Goal: Task Accomplishment & Management: Complete application form

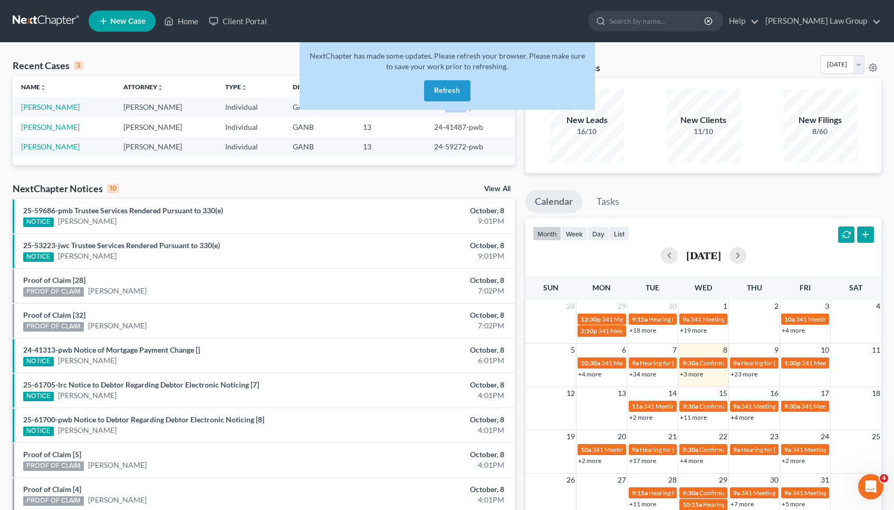
click at [451, 96] on button "Refresh" at bounding box center [447, 90] width 46 height 21
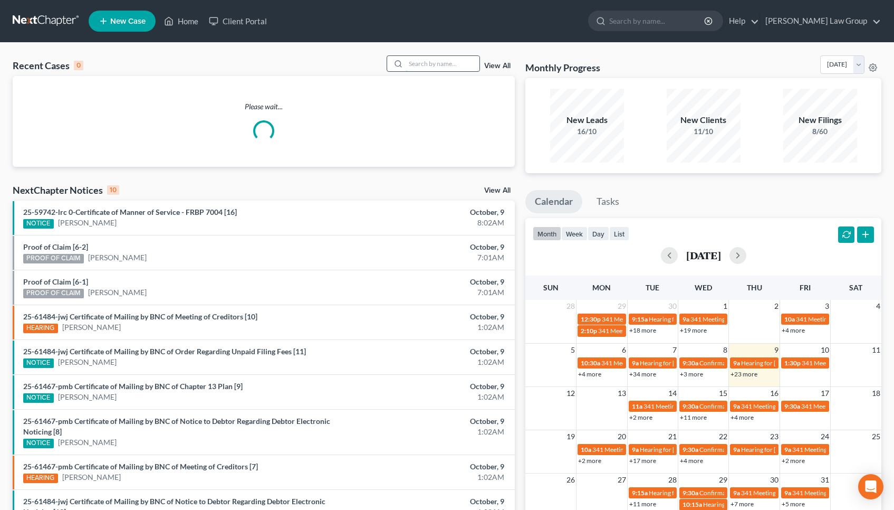
click at [441, 65] on input "search" at bounding box center [443, 63] width 74 height 15
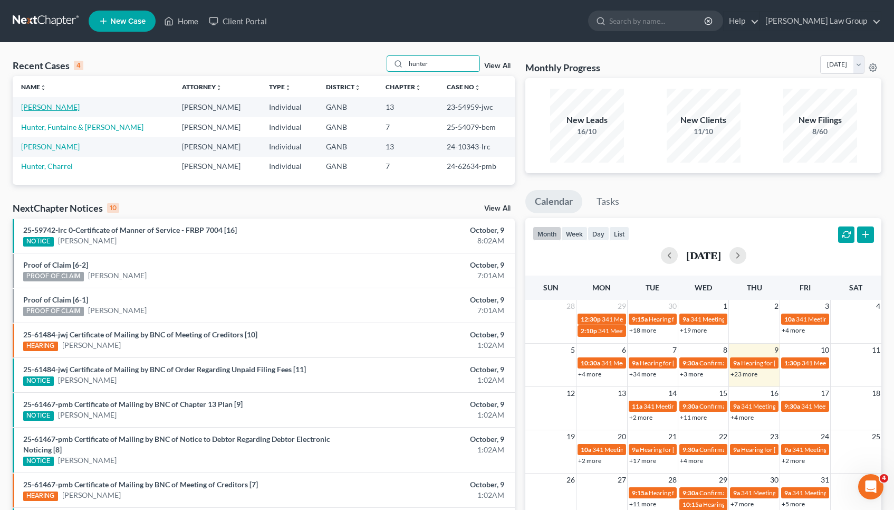
type input "hunter"
click at [63, 104] on link "[PERSON_NAME]" at bounding box center [50, 106] width 59 height 9
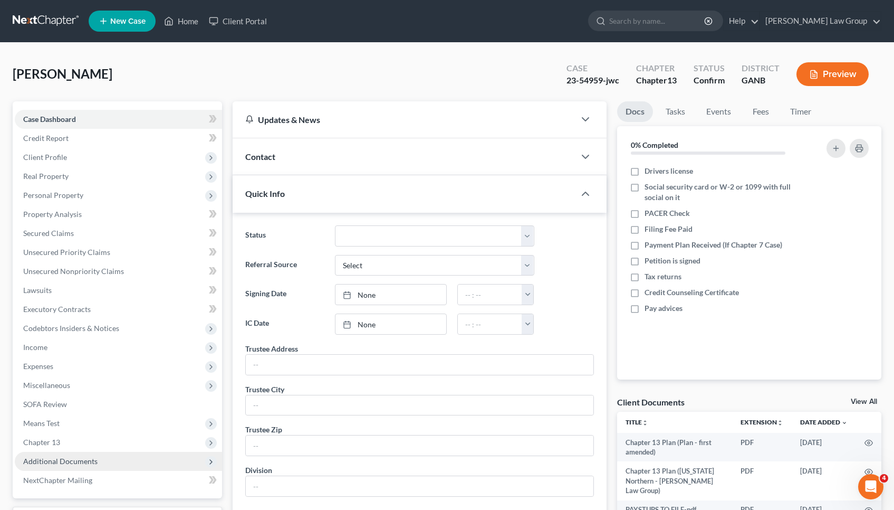
click at [47, 462] on span "Additional Documents" at bounding box center [60, 460] width 74 height 9
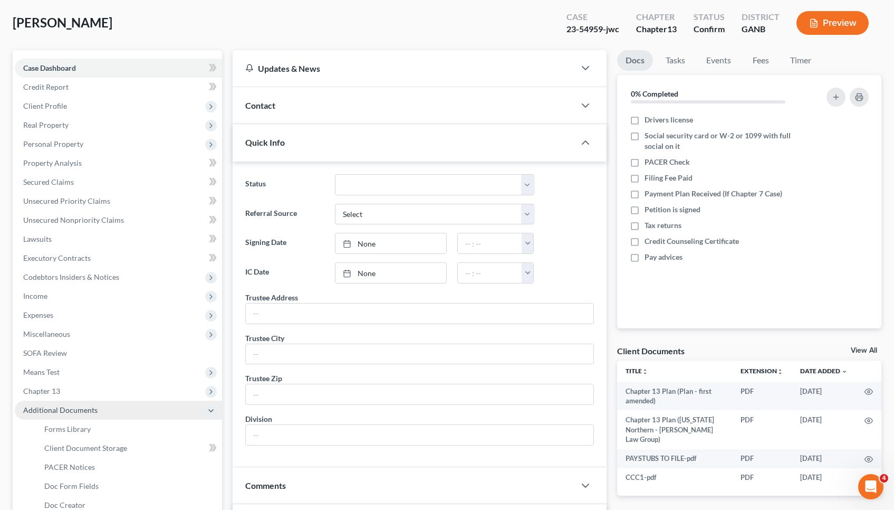
scroll to position [53, 0]
click at [47, 461] on span "PACER Notices" at bounding box center [69, 465] width 51 height 9
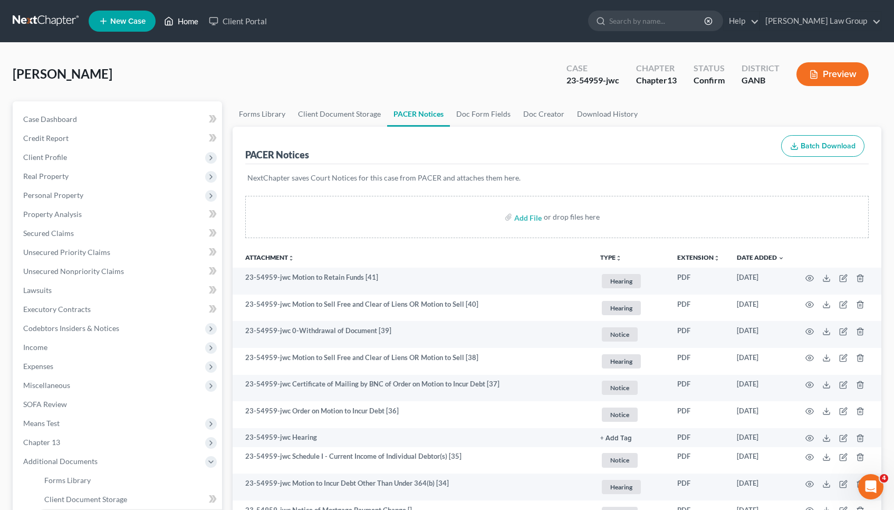
click at [184, 23] on link "Home" at bounding box center [181, 21] width 45 height 19
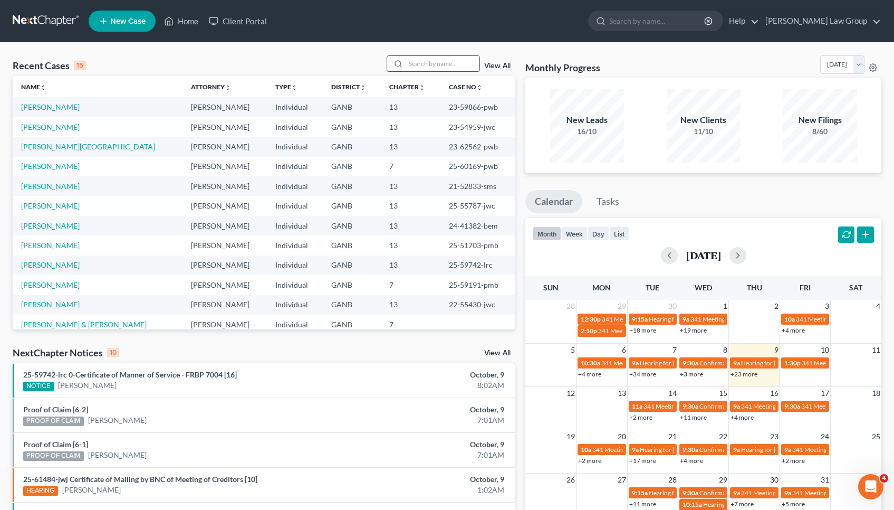
click at [439, 68] on input "search" at bounding box center [443, 63] width 74 height 15
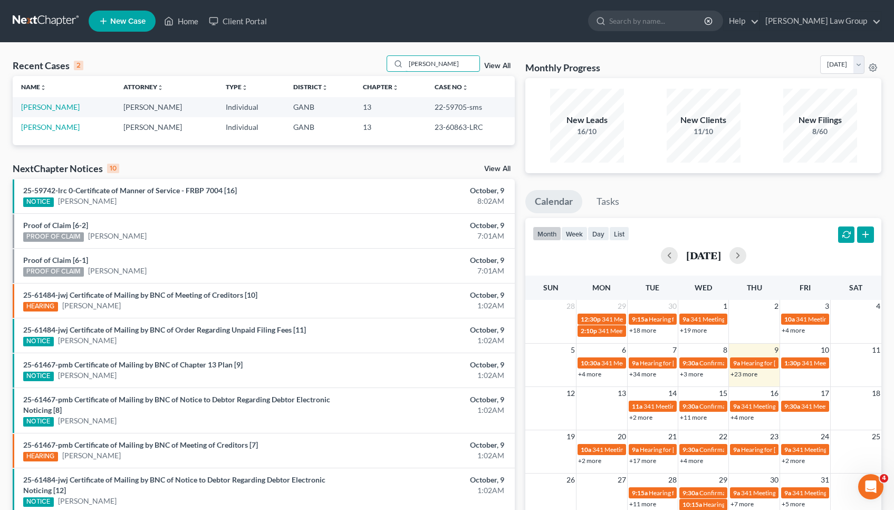
type input "[PERSON_NAME]"
drag, startPoint x: 399, startPoint y: 81, endPoint x: 62, endPoint y: 106, distance: 338.0
click at [62, 106] on link "[PERSON_NAME]" at bounding box center [50, 106] width 59 height 9
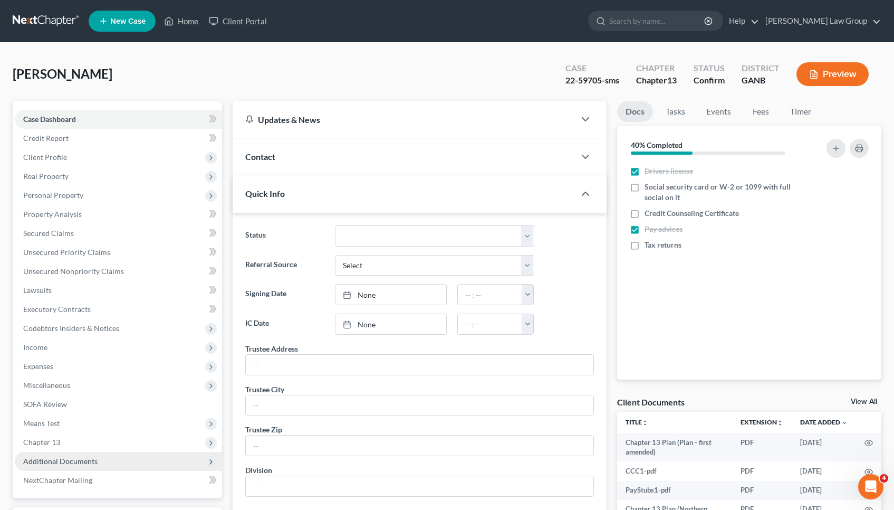
click at [69, 464] on span "Additional Documents" at bounding box center [60, 460] width 74 height 9
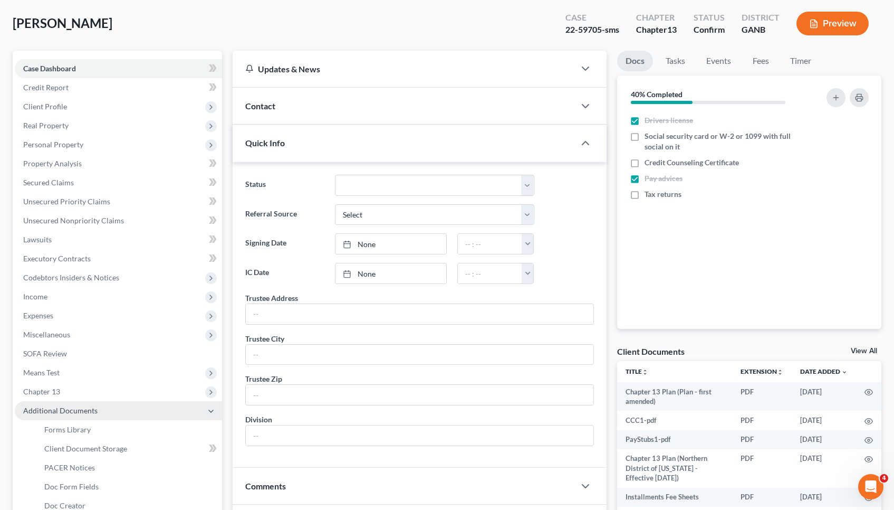
scroll to position [54, 0]
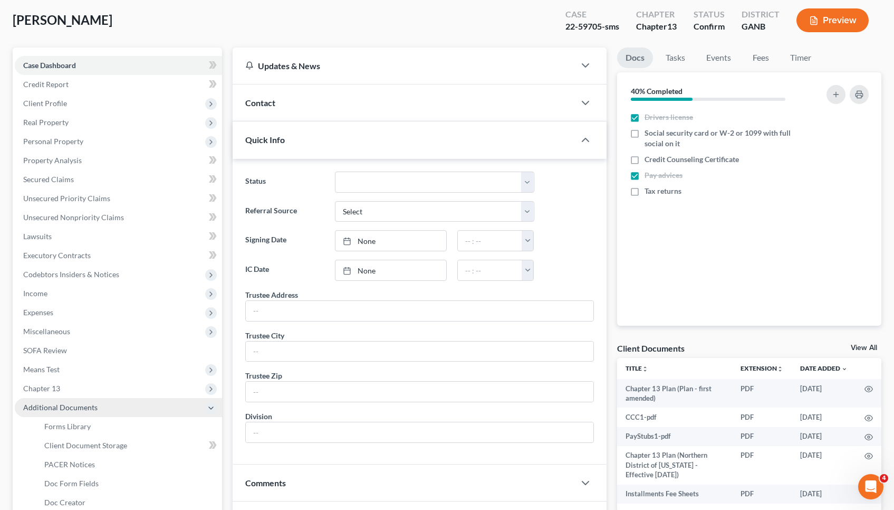
click at [69, 464] on span "PACER Notices" at bounding box center [69, 464] width 51 height 9
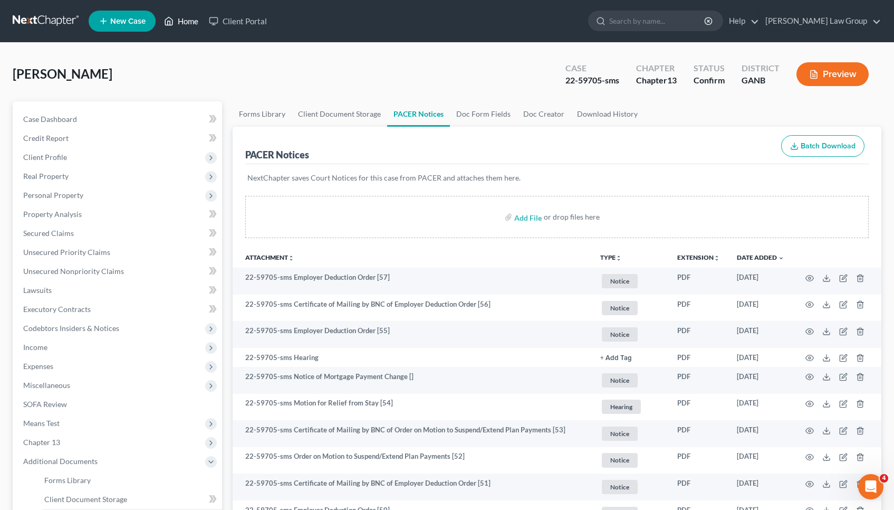
click at [192, 20] on link "Home" at bounding box center [181, 21] width 45 height 19
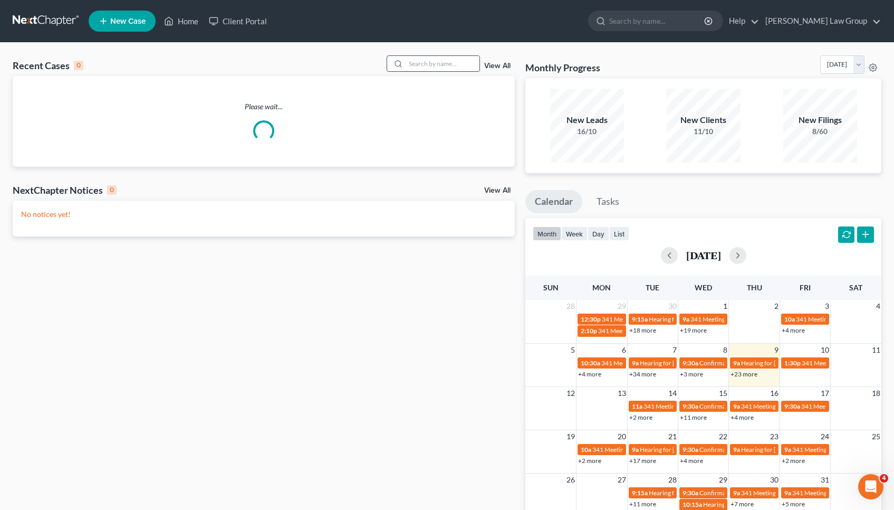
click at [447, 67] on input "search" at bounding box center [443, 63] width 74 height 15
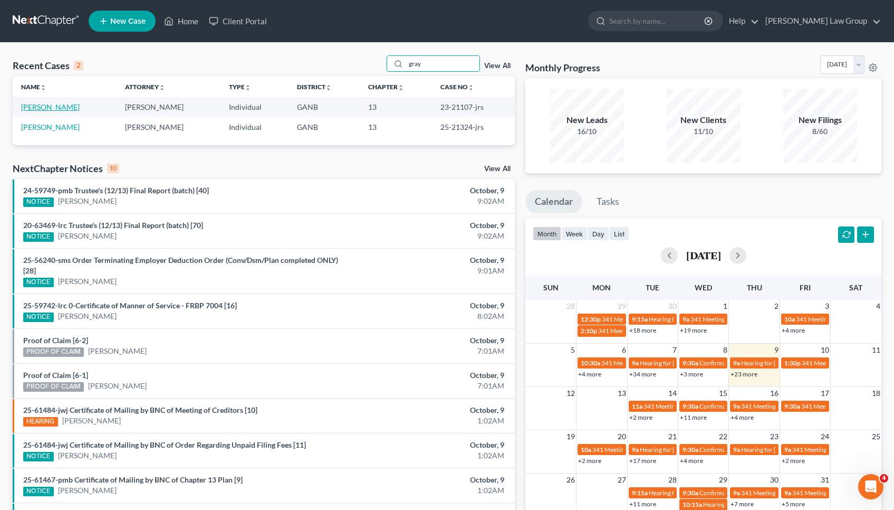
type input "gray"
click at [40, 107] on link "[PERSON_NAME]" at bounding box center [50, 106] width 59 height 9
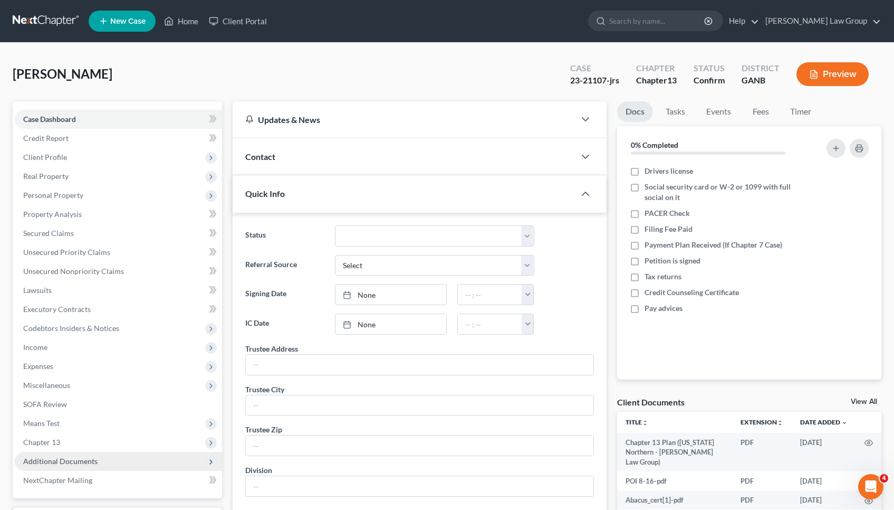
click at [92, 455] on span "Additional Documents" at bounding box center [118, 461] width 207 height 19
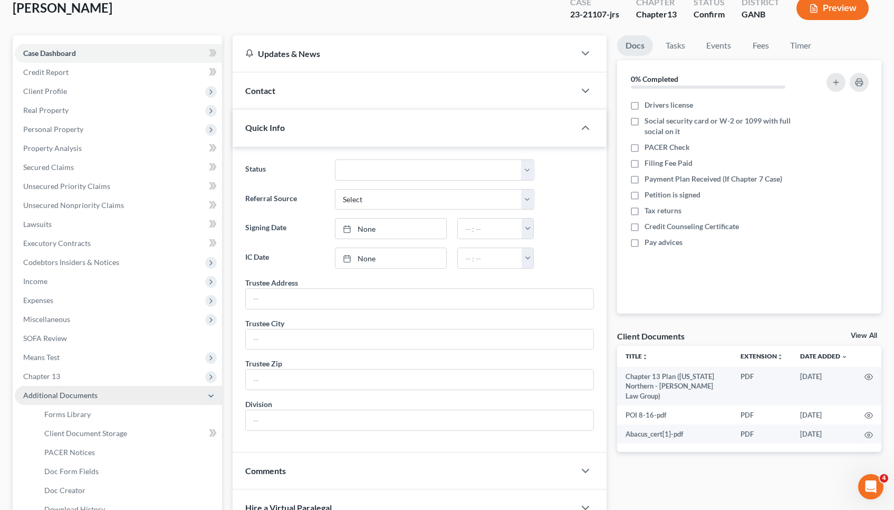
scroll to position [67, 0]
click at [92, 455] on link "PACER Notices" at bounding box center [129, 451] width 186 height 19
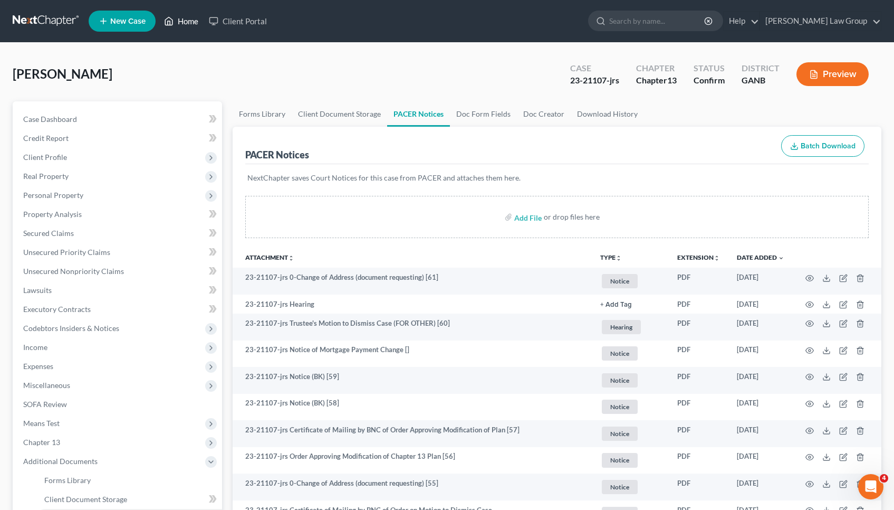
click at [196, 23] on link "Home" at bounding box center [181, 21] width 45 height 19
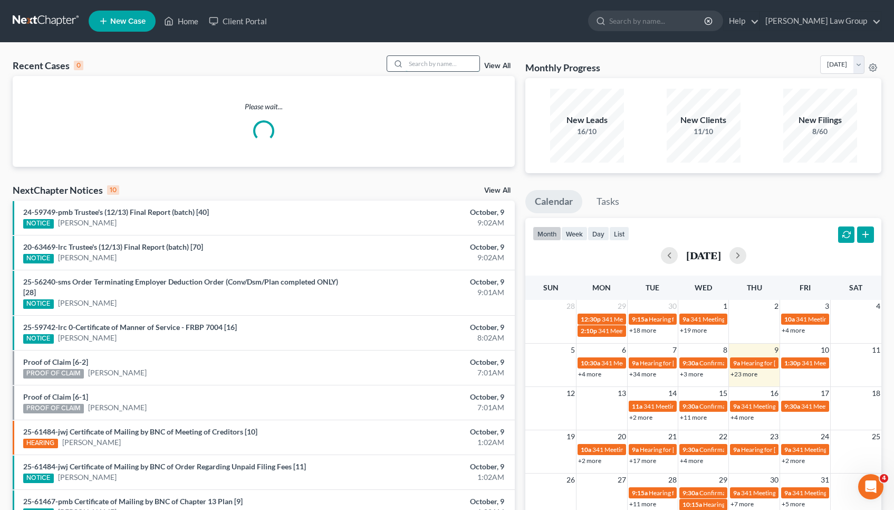
click at [457, 64] on input "search" at bounding box center [443, 63] width 74 height 15
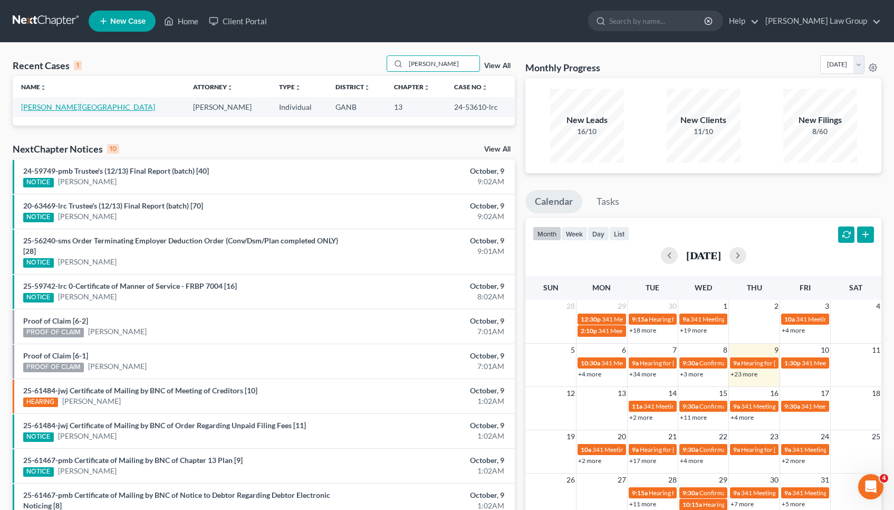
type input "[PERSON_NAME]"
click at [61, 108] on link "[PERSON_NAME][GEOGRAPHIC_DATA]" at bounding box center [88, 106] width 134 height 9
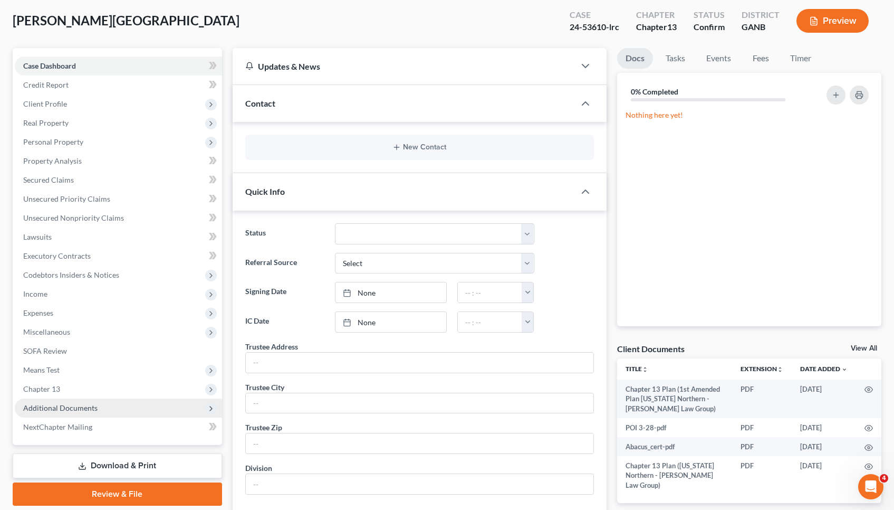
scroll to position [54, 0]
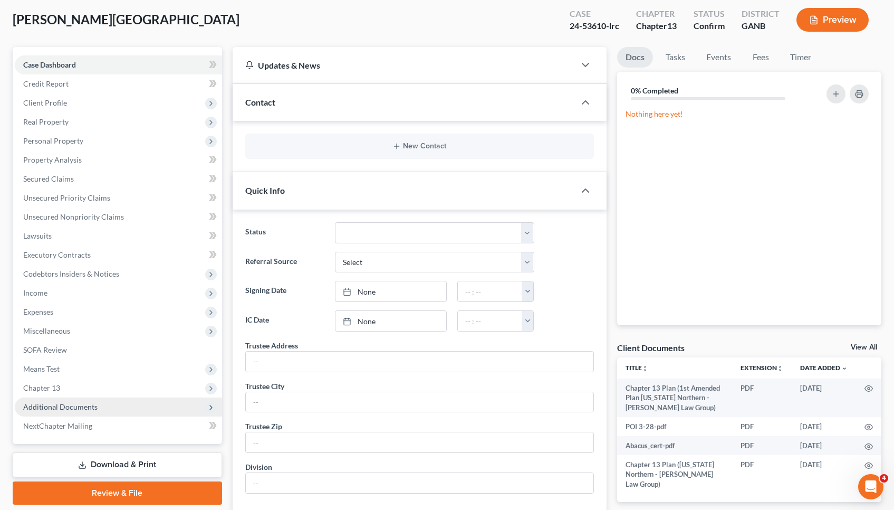
click at [50, 402] on span "Additional Documents" at bounding box center [118, 406] width 207 height 19
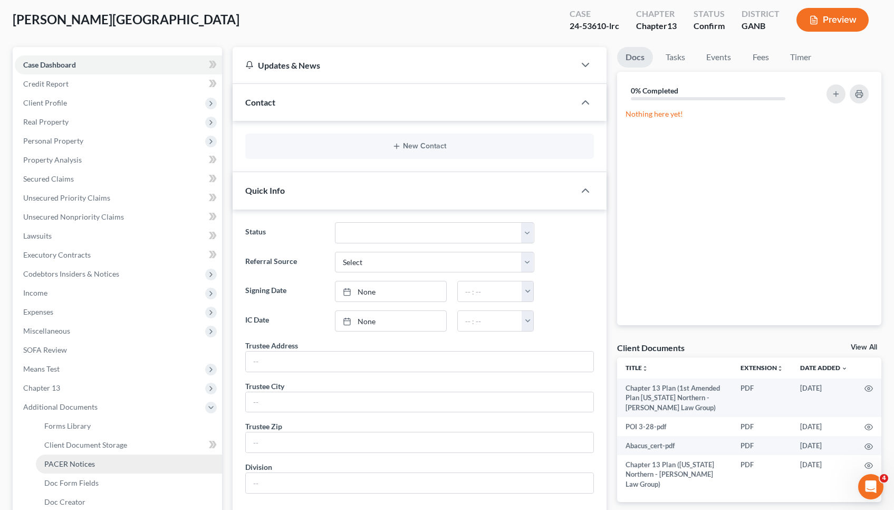
click at [72, 456] on link "PACER Notices" at bounding box center [129, 463] width 186 height 19
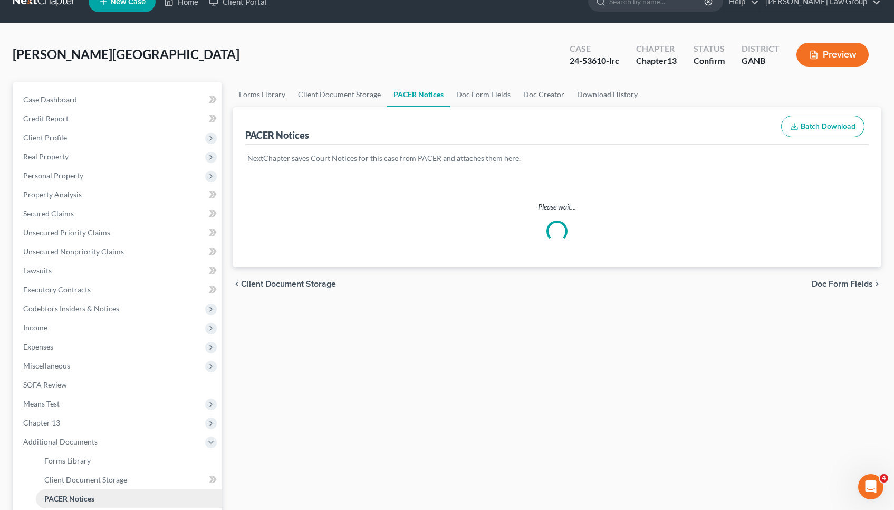
scroll to position [29, 0]
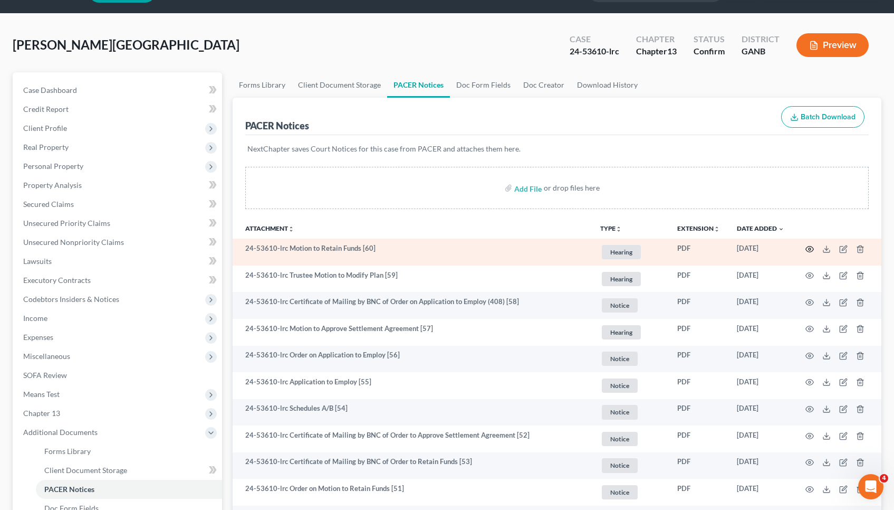
click at [811, 249] on icon "button" at bounding box center [810, 249] width 8 height 8
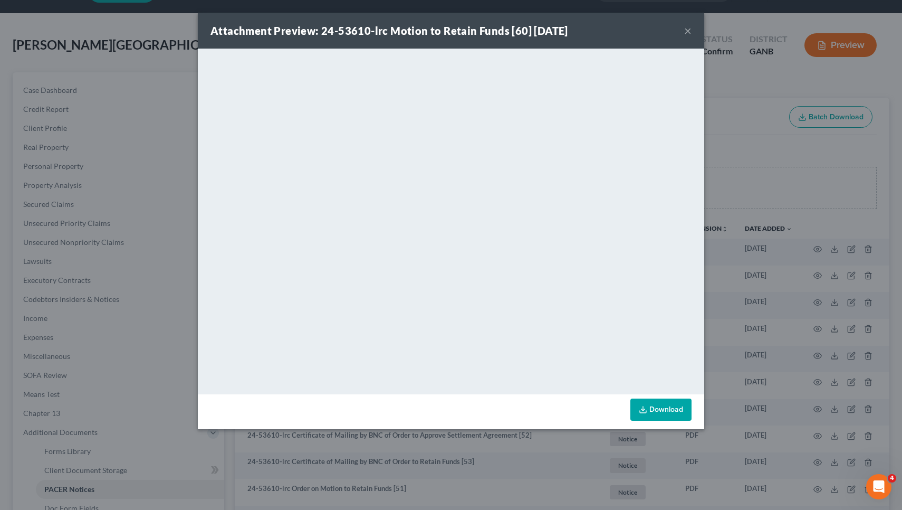
click at [685, 33] on button "×" at bounding box center [687, 30] width 7 height 13
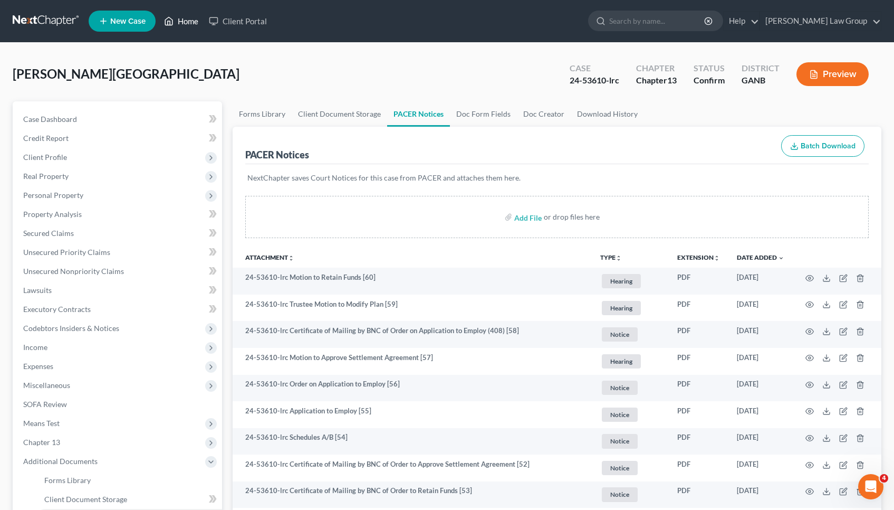
scroll to position [0, 0]
click at [181, 30] on link "Home" at bounding box center [181, 21] width 45 height 19
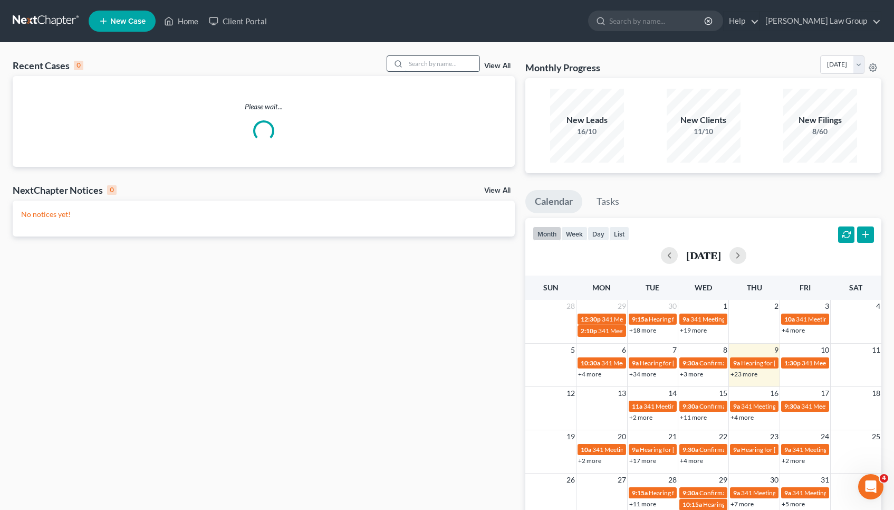
click at [441, 69] on input "search" at bounding box center [443, 63] width 74 height 15
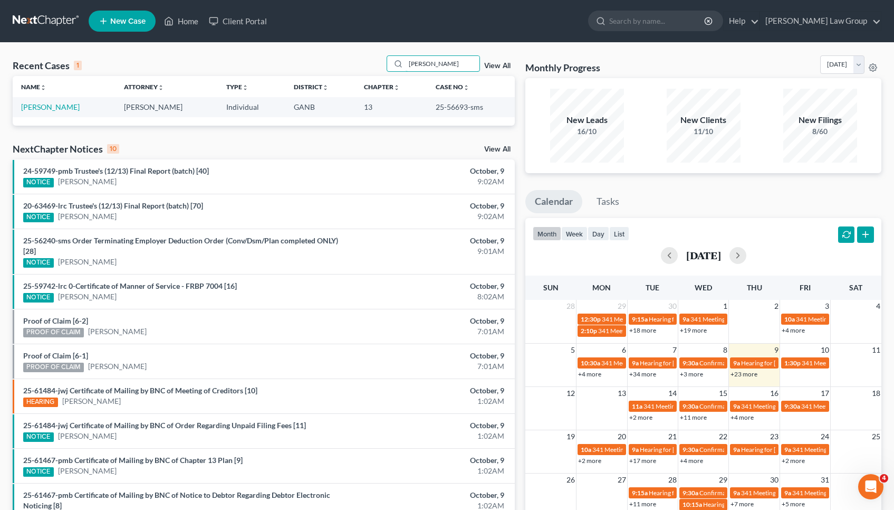
type input "[PERSON_NAME]"
drag, startPoint x: 45, startPoint y: 100, endPoint x: 38, endPoint y: 94, distance: 8.7
click at [40, 98] on td "[PERSON_NAME]" at bounding box center [64, 107] width 103 height 20
click at [38, 94] on th "Name unfold_more expand_more expand_less" at bounding box center [64, 86] width 103 height 21
click at [41, 106] on link "[PERSON_NAME]" at bounding box center [50, 106] width 59 height 9
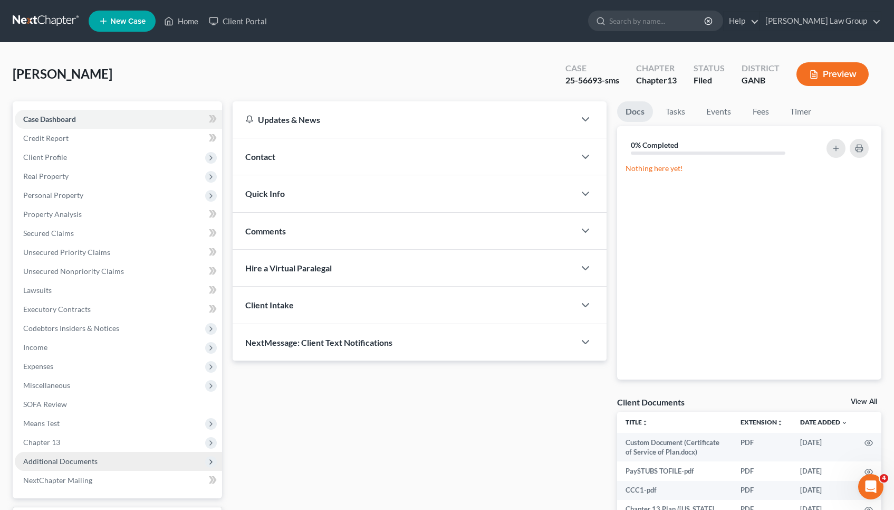
click at [98, 460] on span "Additional Documents" at bounding box center [118, 461] width 207 height 19
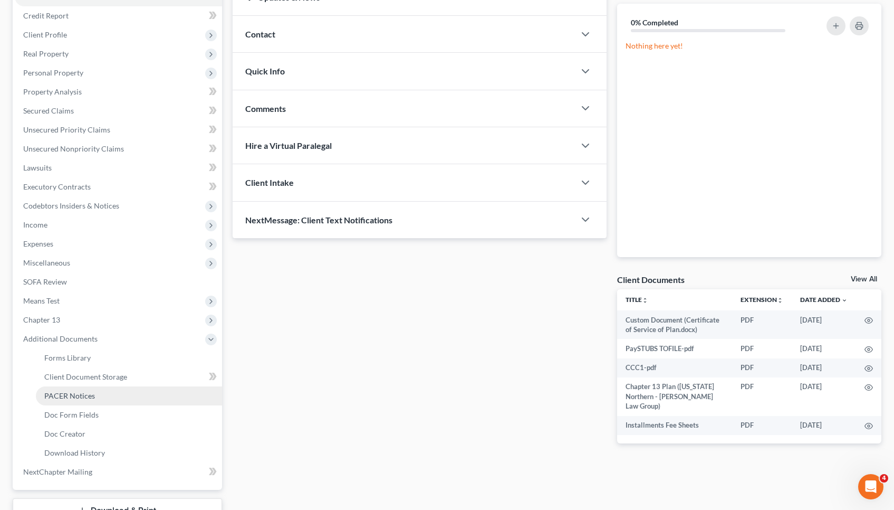
scroll to position [123, 0]
click at [104, 391] on link "PACER Notices" at bounding box center [129, 394] width 186 height 19
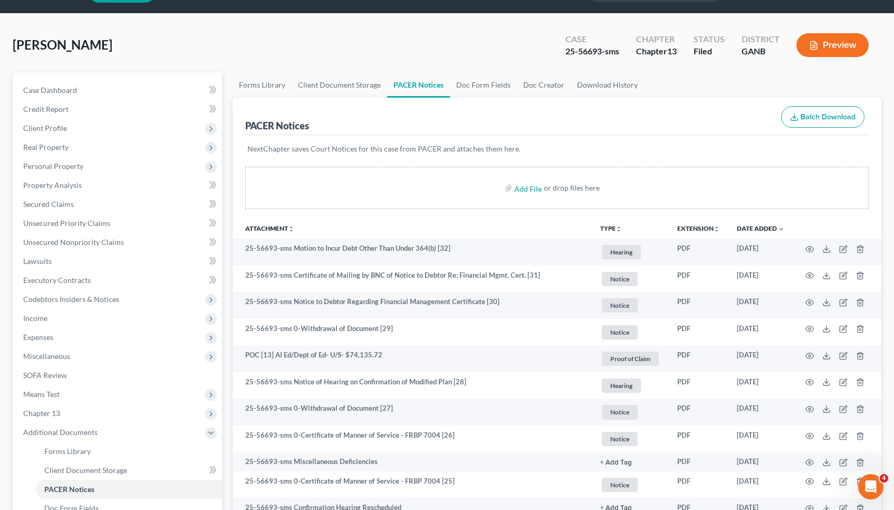
scroll to position [30, 0]
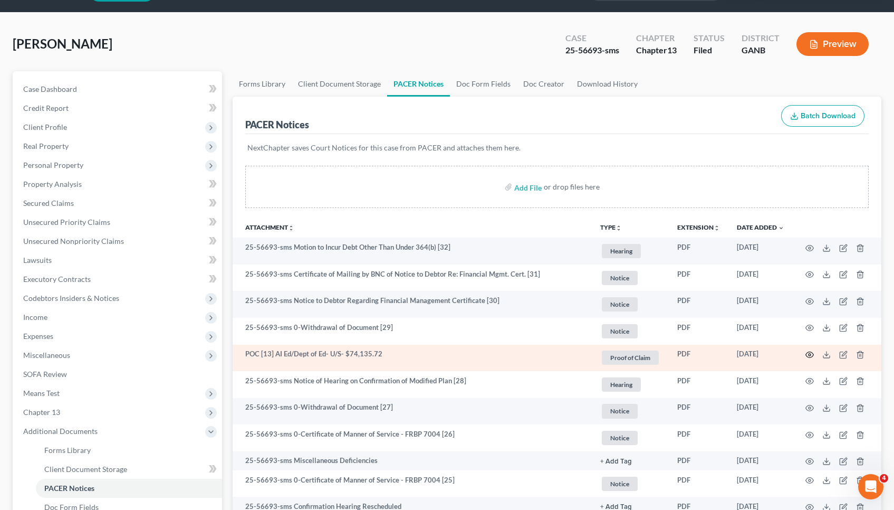
click at [812, 355] on icon "button" at bounding box center [810, 354] width 8 height 8
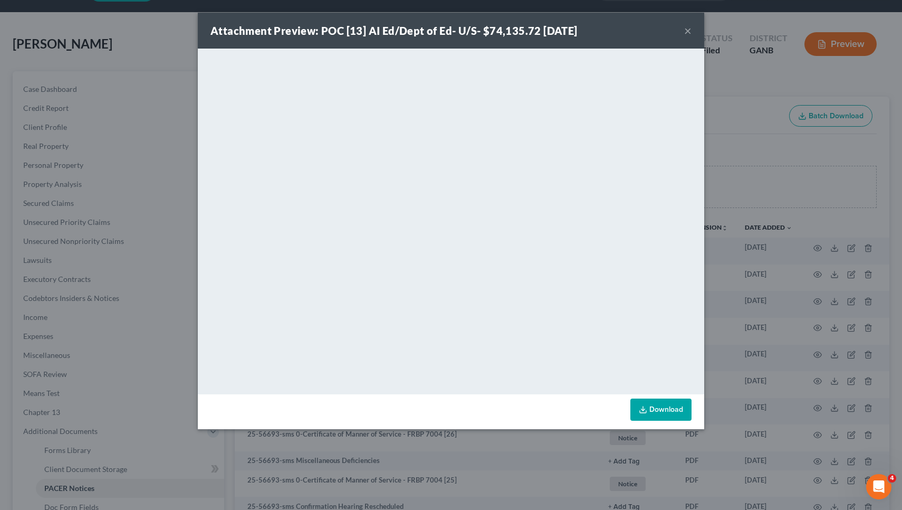
click at [689, 29] on button "×" at bounding box center [687, 30] width 7 height 13
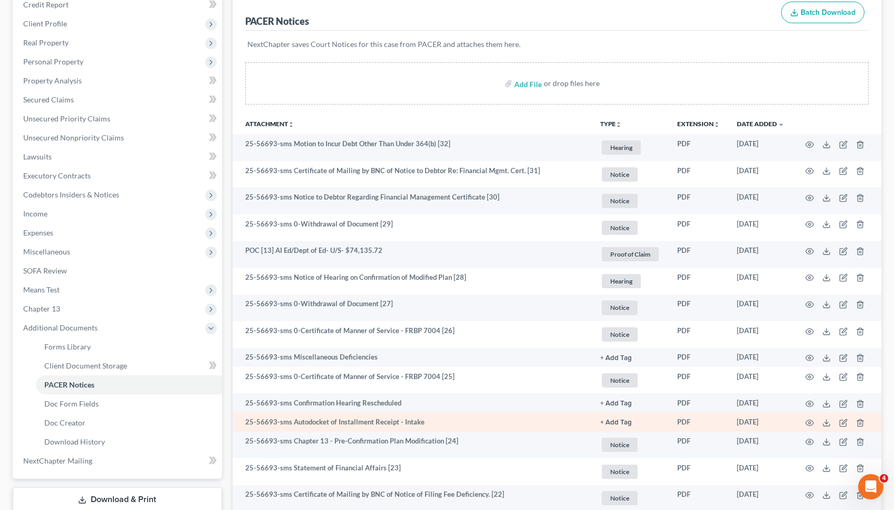
scroll to position [133, 0]
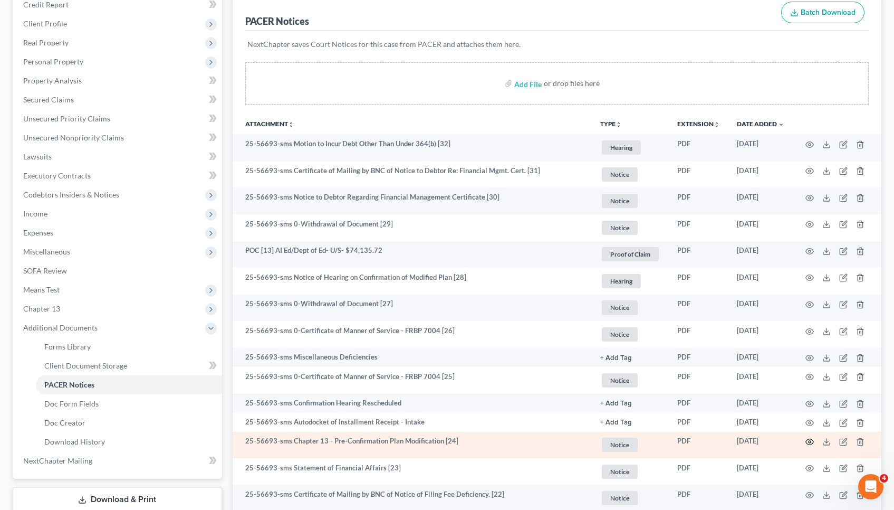
click at [810, 442] on icon "button" at bounding box center [810, 441] width 8 height 8
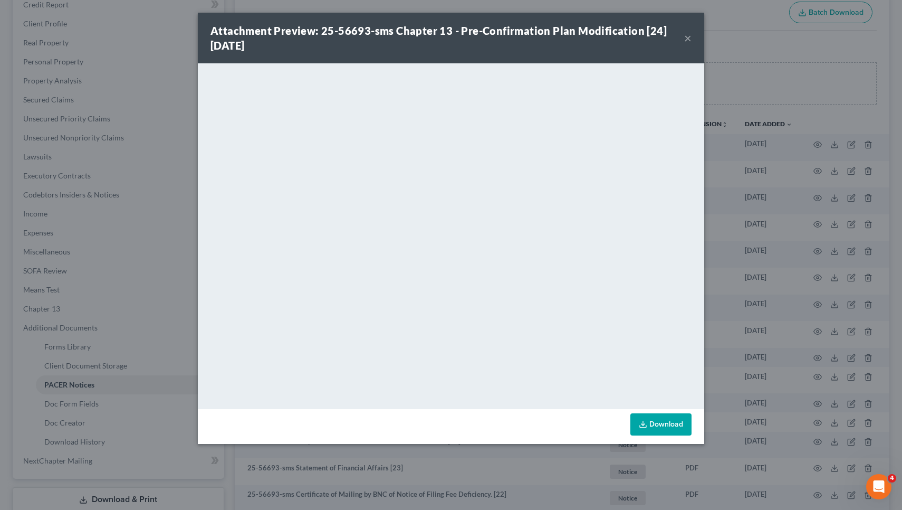
click at [689, 39] on button "×" at bounding box center [687, 38] width 7 height 13
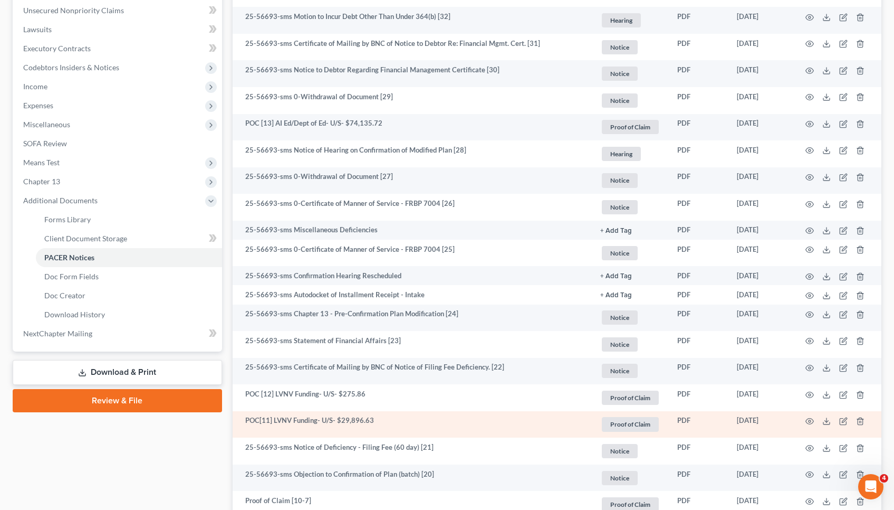
scroll to position [261, 0]
click at [810, 418] on icon "button" at bounding box center [810, 421] width 8 height 6
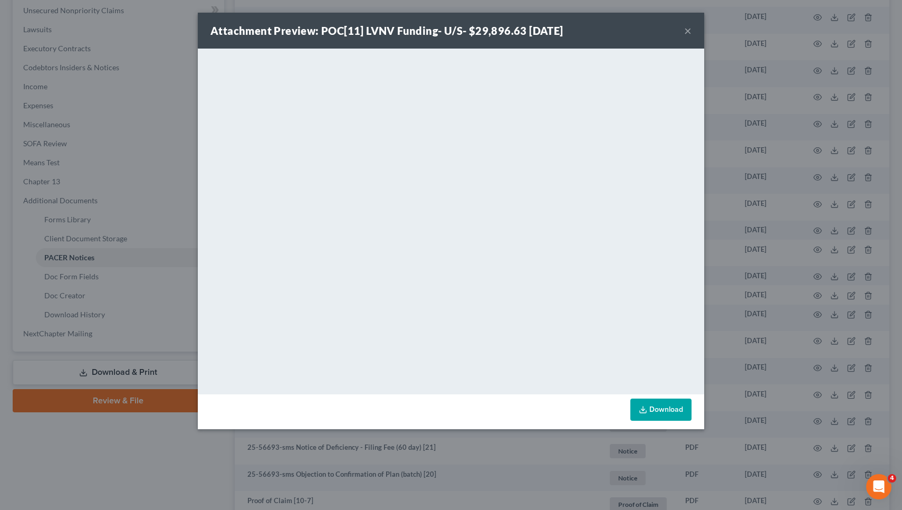
click at [686, 29] on button "×" at bounding box center [687, 30] width 7 height 13
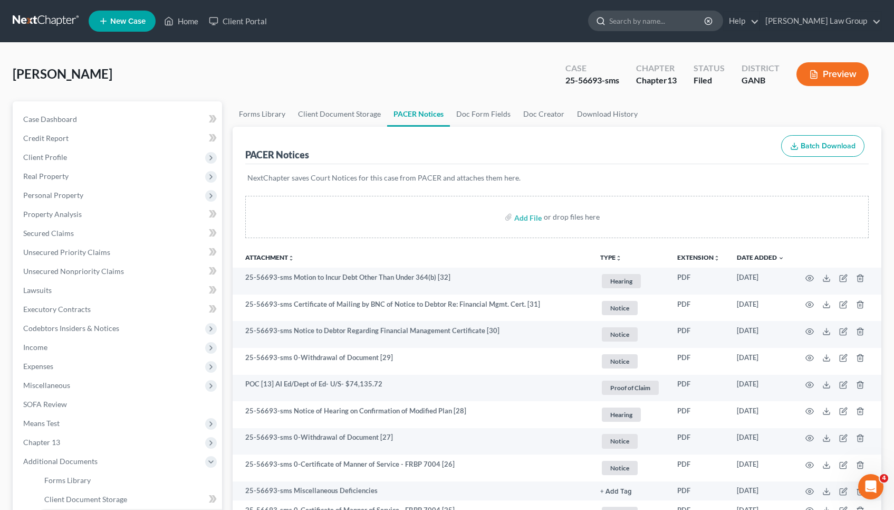
scroll to position [0, 0]
click at [593, 77] on div "25-56693-sms" at bounding box center [593, 80] width 54 height 12
copy div "56693"
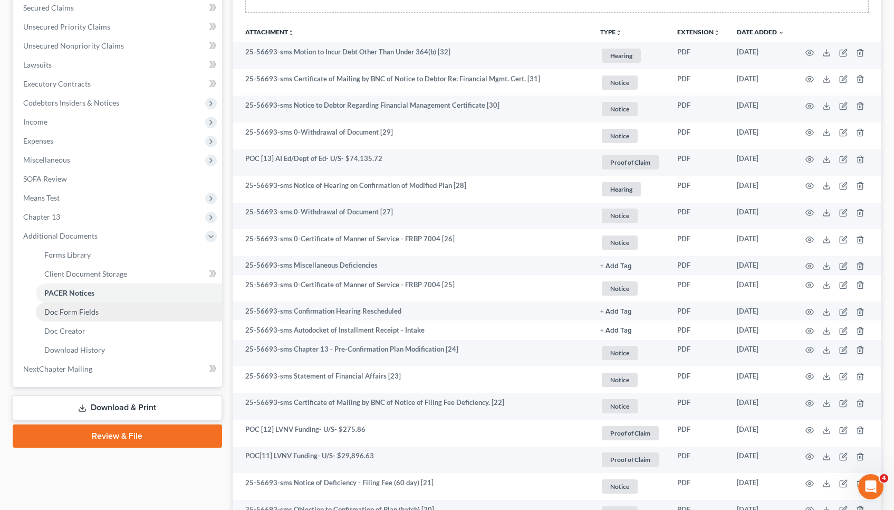
scroll to position [297, 0]
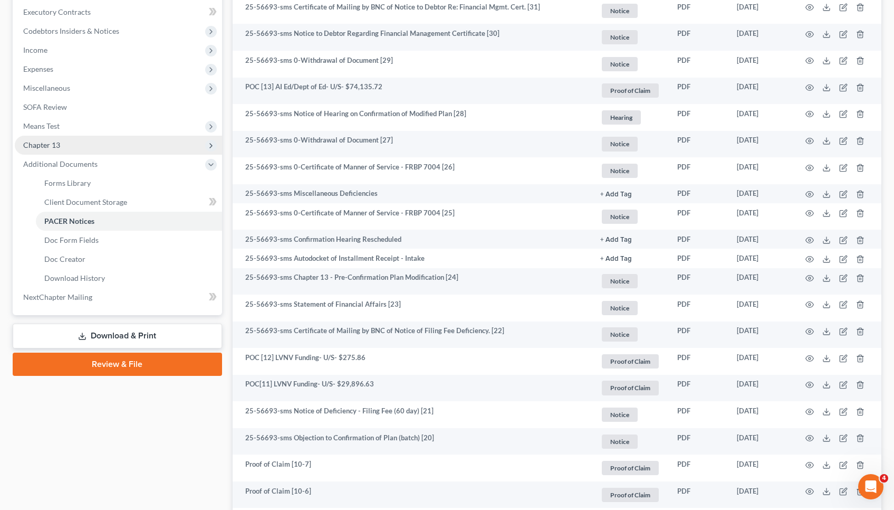
click at [140, 147] on span "Chapter 13" at bounding box center [118, 145] width 207 height 19
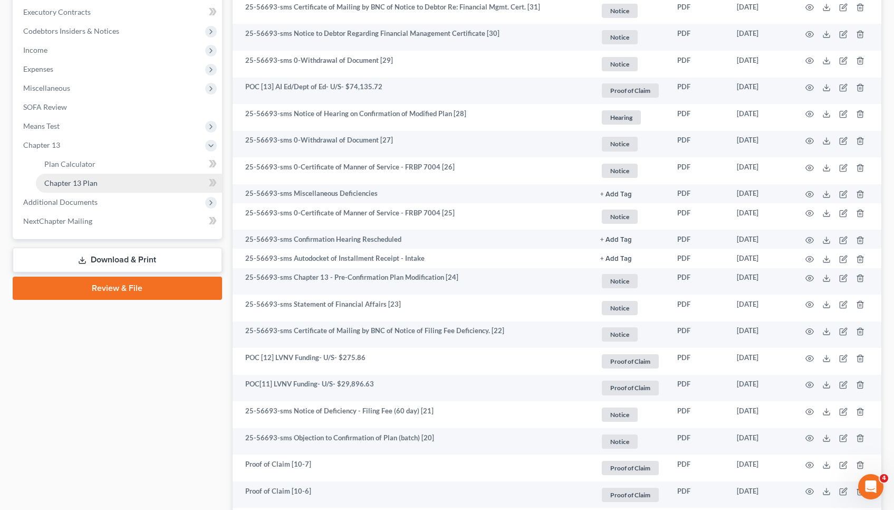
click at [137, 178] on link "Chapter 13 Plan" at bounding box center [129, 183] width 186 height 19
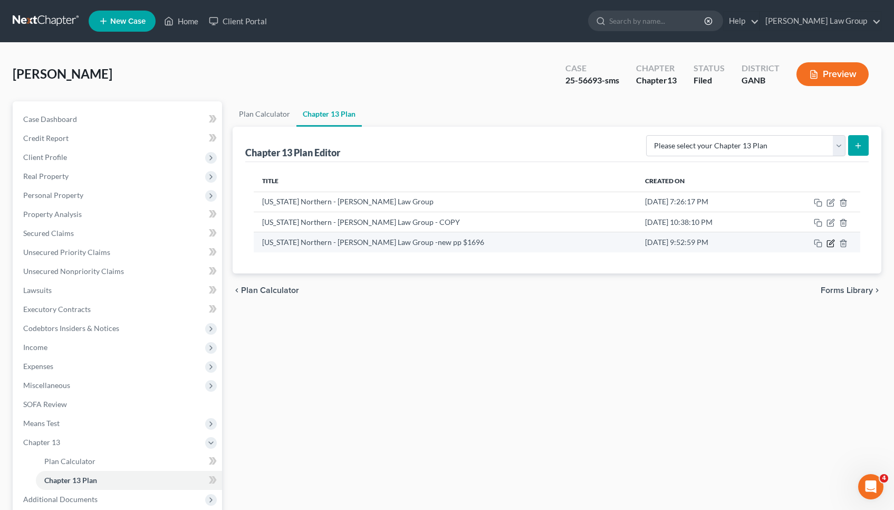
click at [833, 242] on icon "button" at bounding box center [831, 243] width 8 height 8
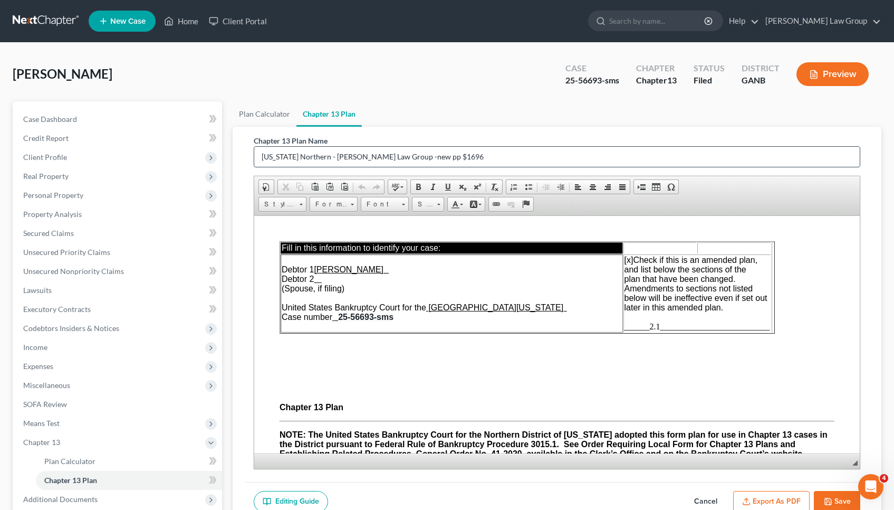
click at [424, 159] on input "[US_STATE] Northern - [PERSON_NAME] Law Group -new pp $1696" at bounding box center [557, 157] width 606 height 20
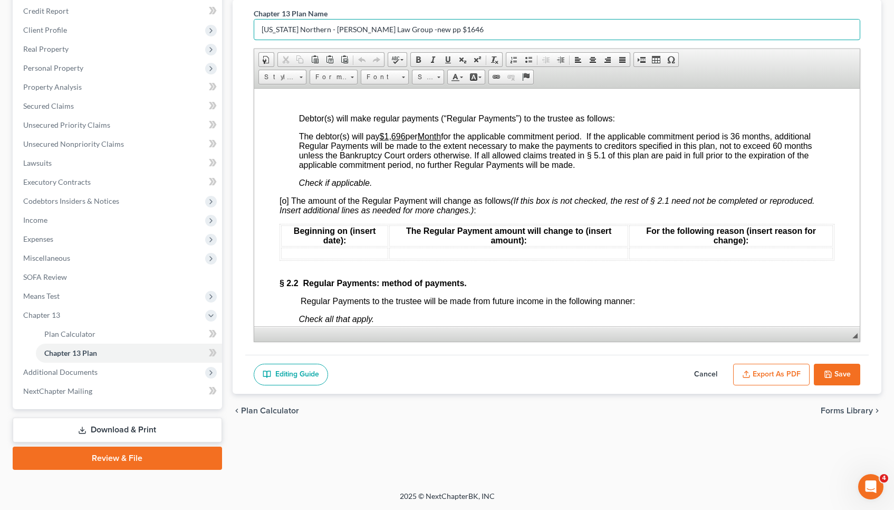
scroll to position [945, 0]
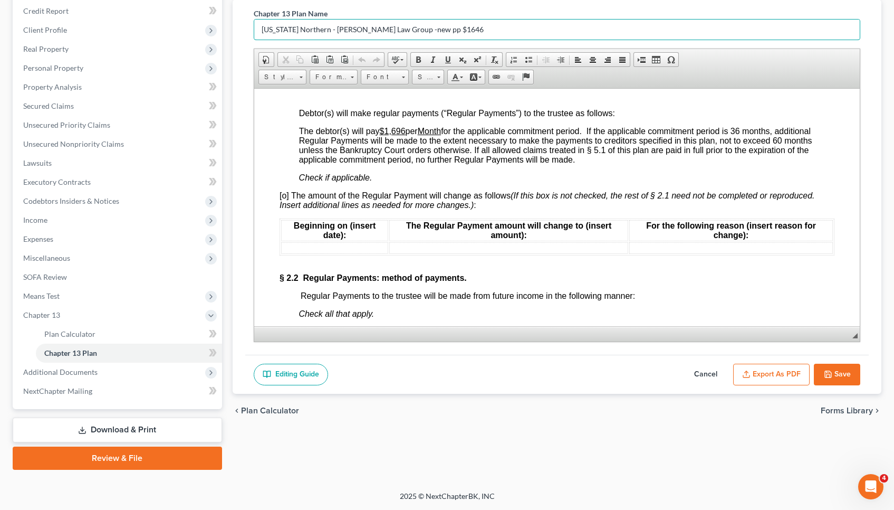
type input "[US_STATE] Northern - [PERSON_NAME] Law Group -new pp $1646"
click at [403, 128] on u "$1,696" at bounding box center [392, 130] width 26 height 9
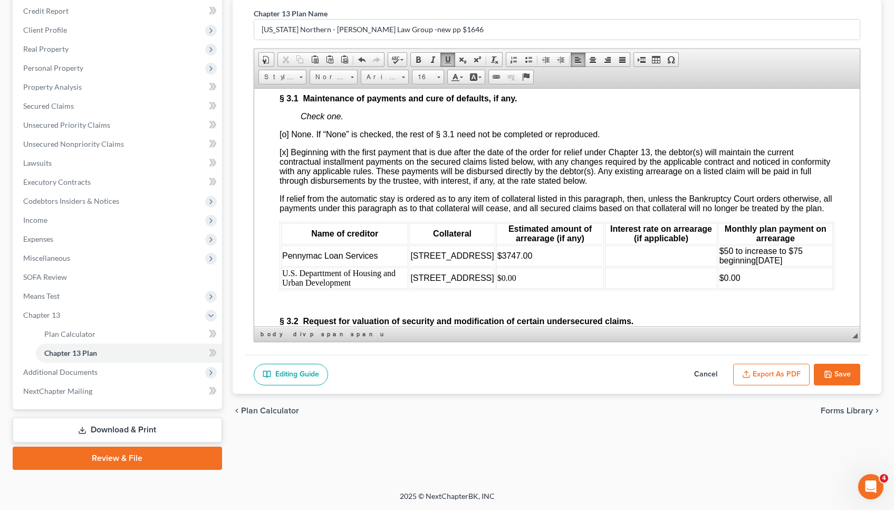
scroll to position [1903, 0]
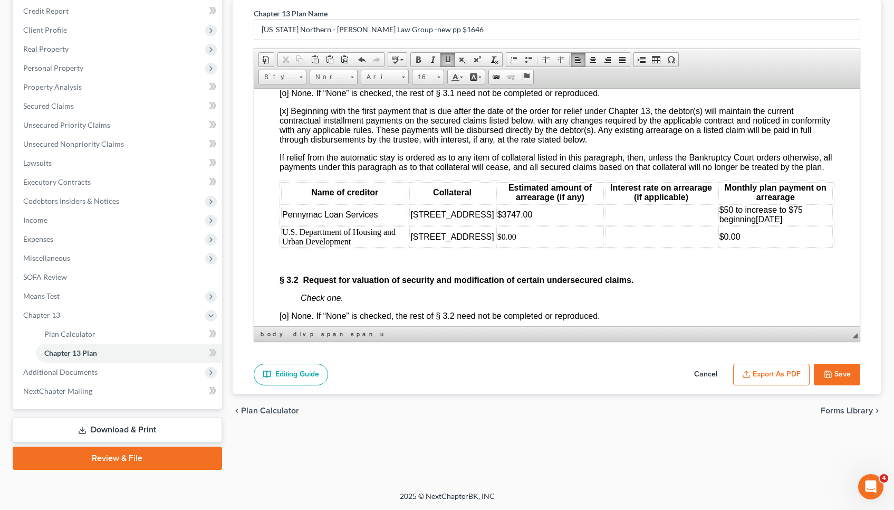
drag, startPoint x: 802, startPoint y: 228, endPoint x: 281, endPoint y: 219, distance: 521.3
click at [281, 219] on tr "Pennymac Loan Services [STREET_ADDRESS] $3747.00 $50 to increase to $75 beginni…" at bounding box center [557, 214] width 552 height 21
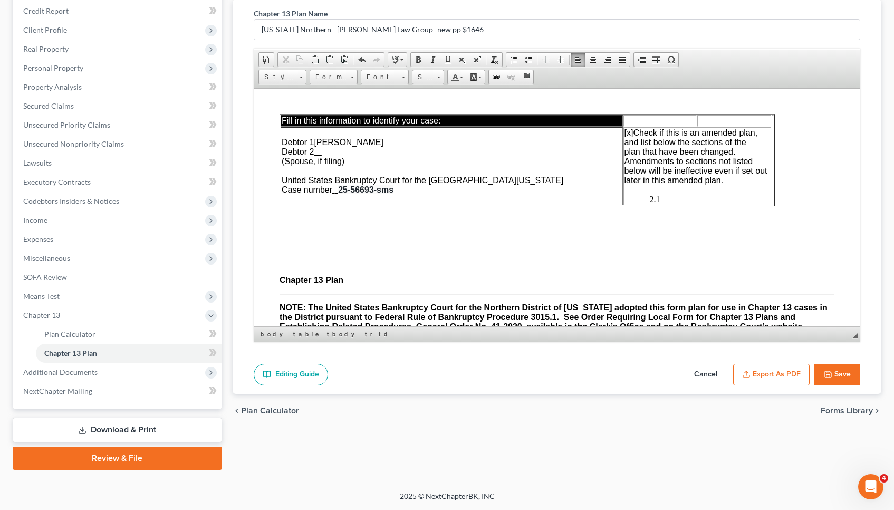
scroll to position [0, 0]
click at [662, 194] on span "______2.1__________________________" at bounding box center [697, 198] width 146 height 9
click at [662, 197] on span "______2.1__________________________" at bounding box center [697, 198] width 146 height 9
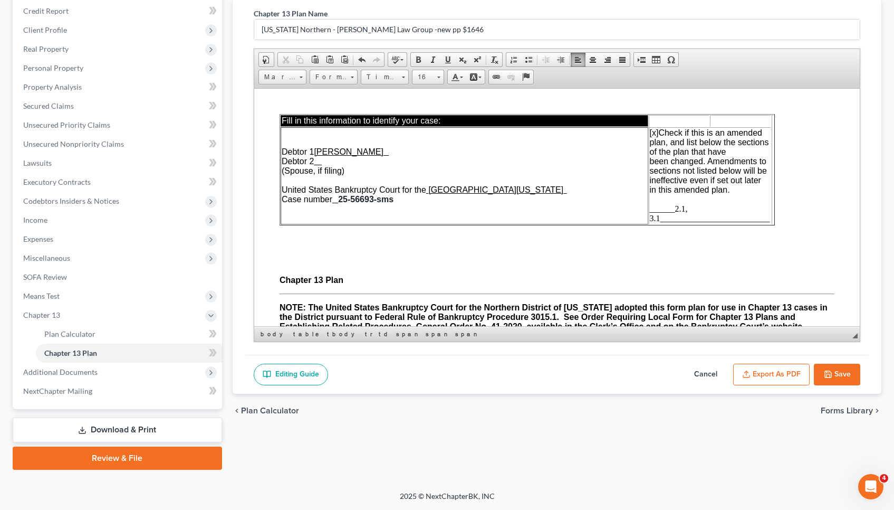
click at [668, 208] on span "______2.1, 3.1__________________________" at bounding box center [709, 213] width 120 height 18
click at [647, 217] on td "Debtor 1 [PERSON_NAME] Debtor 2 (Spouse, if filing) United States Bankruptcy Co…" at bounding box center [464, 175] width 368 height 97
click at [650, 218] on span "__2.1, 3.1__________________________" at bounding box center [709, 213] width 120 height 18
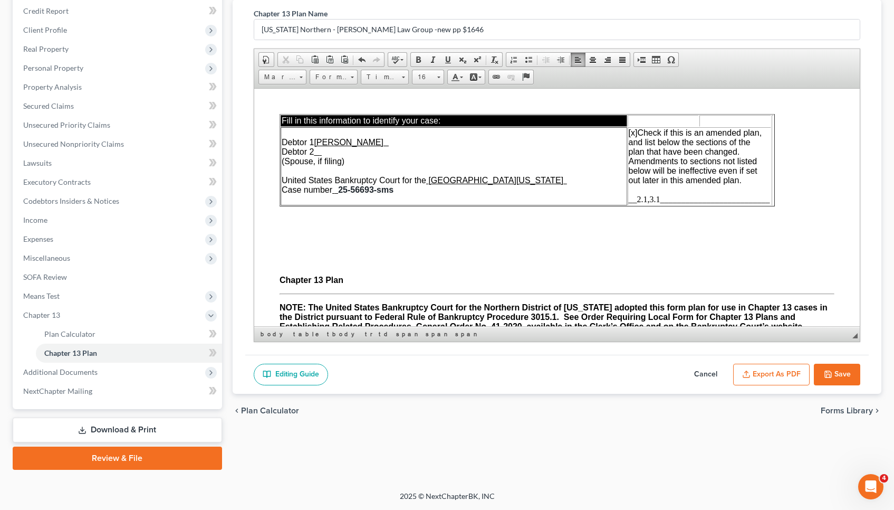
click at [840, 375] on button "Save" at bounding box center [837, 375] width 46 height 22
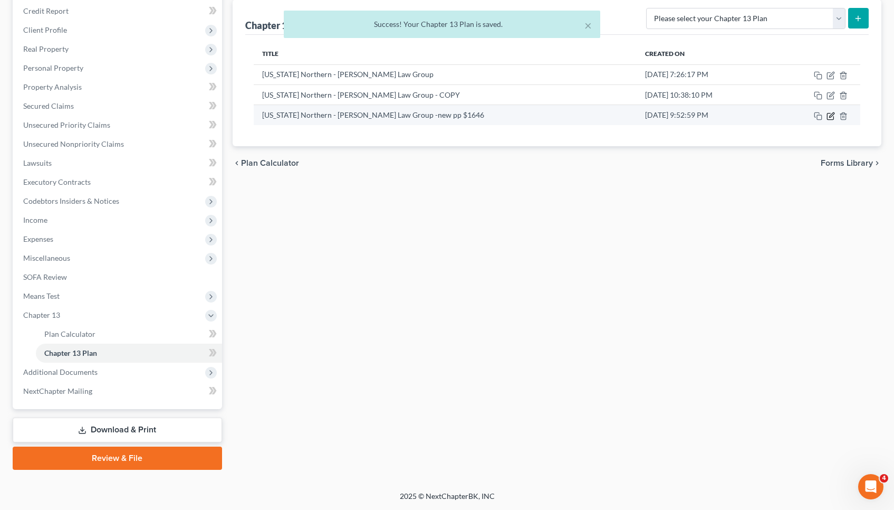
click at [831, 119] on icon "button" at bounding box center [831, 116] width 8 height 8
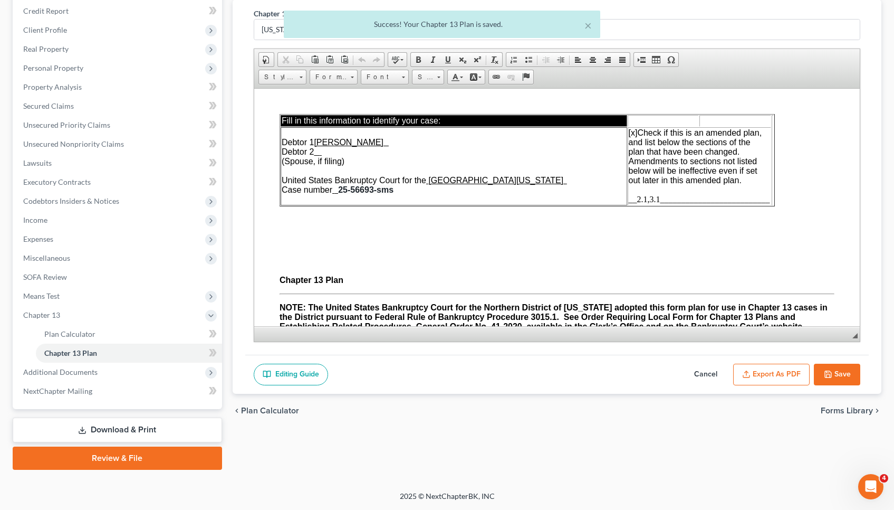
click at [775, 374] on button "Export as PDF" at bounding box center [771, 375] width 77 height 22
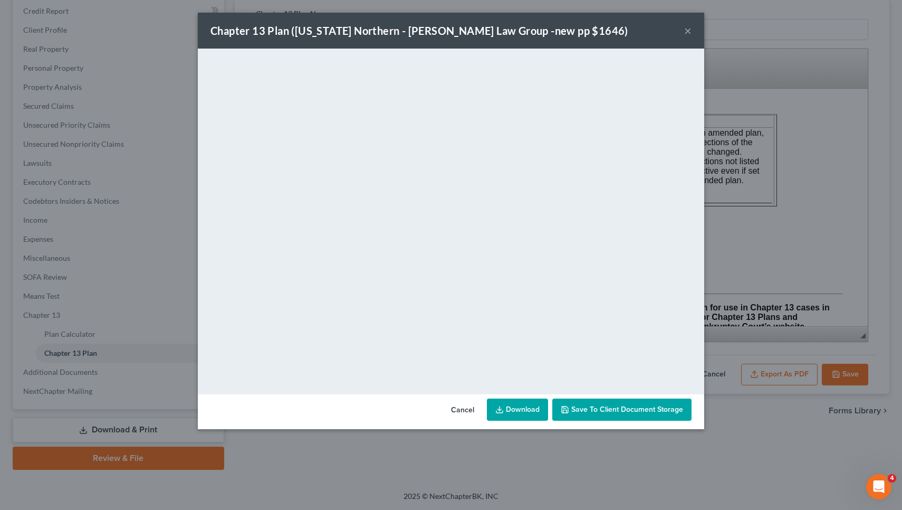
click at [527, 416] on link "Download" at bounding box center [517, 409] width 61 height 22
click at [691, 34] on button "×" at bounding box center [687, 30] width 7 height 13
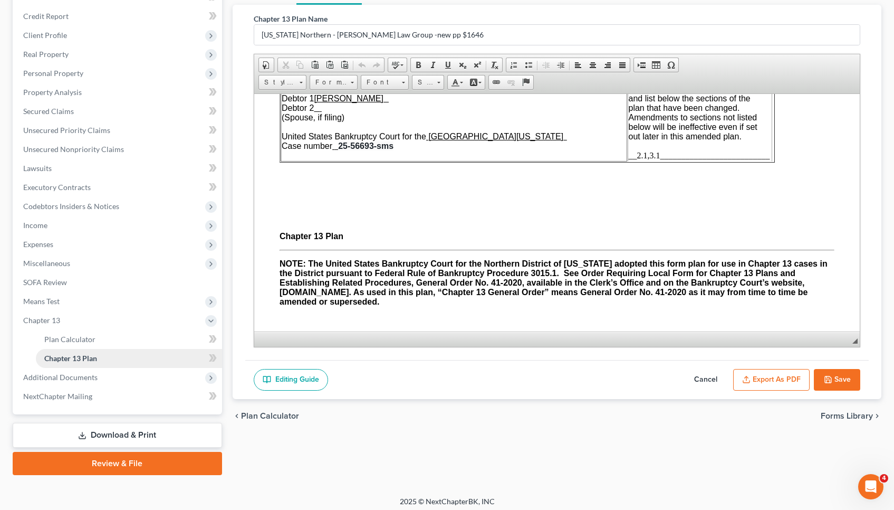
scroll to position [119, 0]
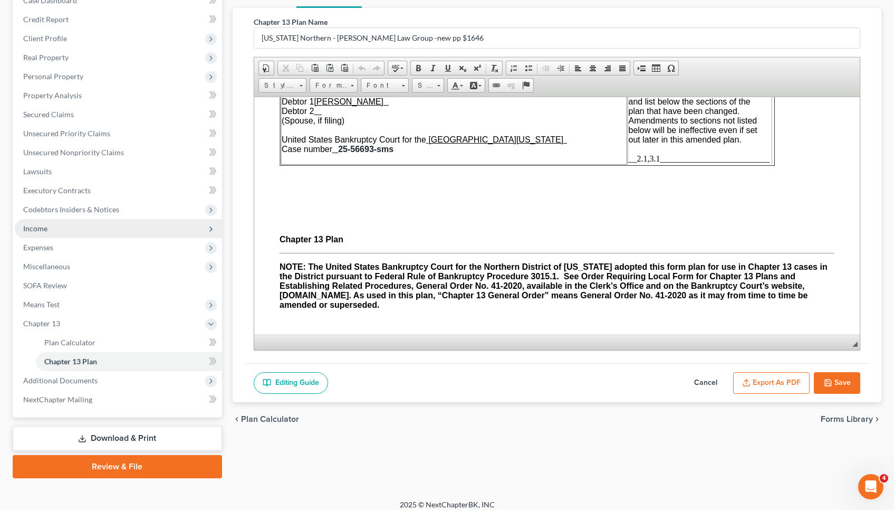
click at [132, 225] on span "Income" at bounding box center [118, 228] width 207 height 19
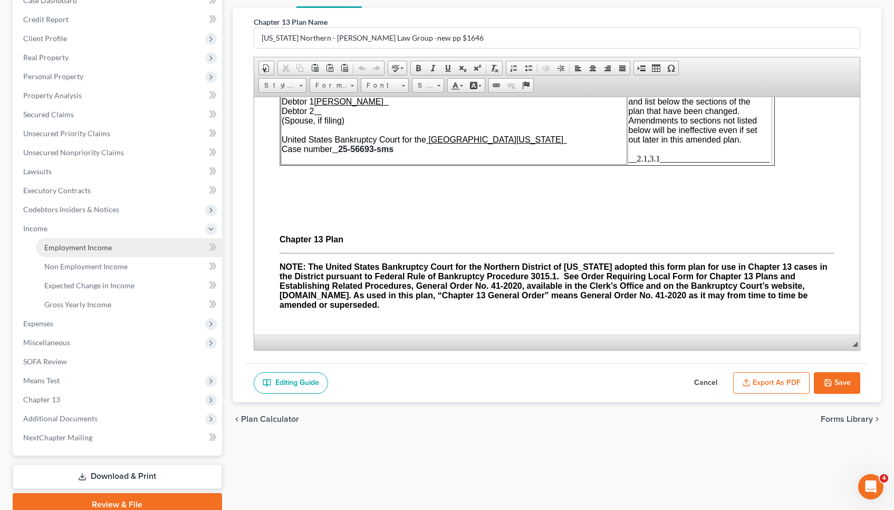
click at [134, 245] on link "Employment Income" at bounding box center [129, 247] width 186 height 19
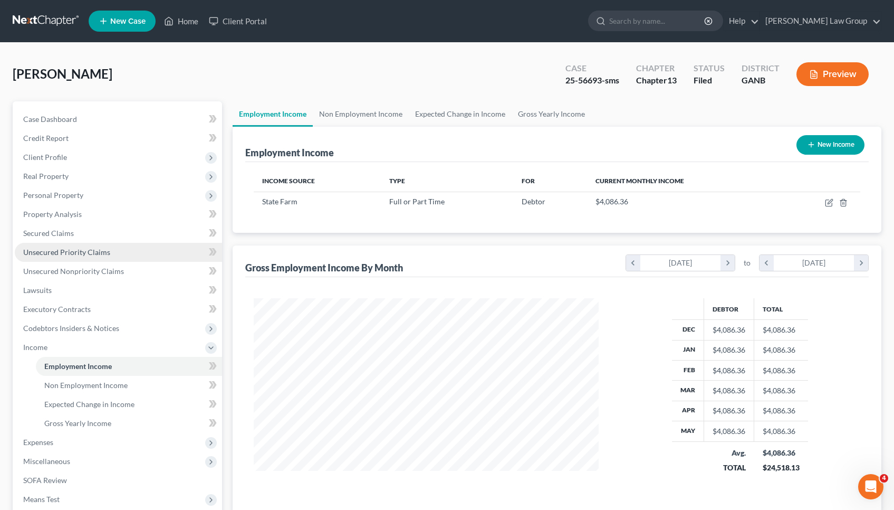
scroll to position [6, 0]
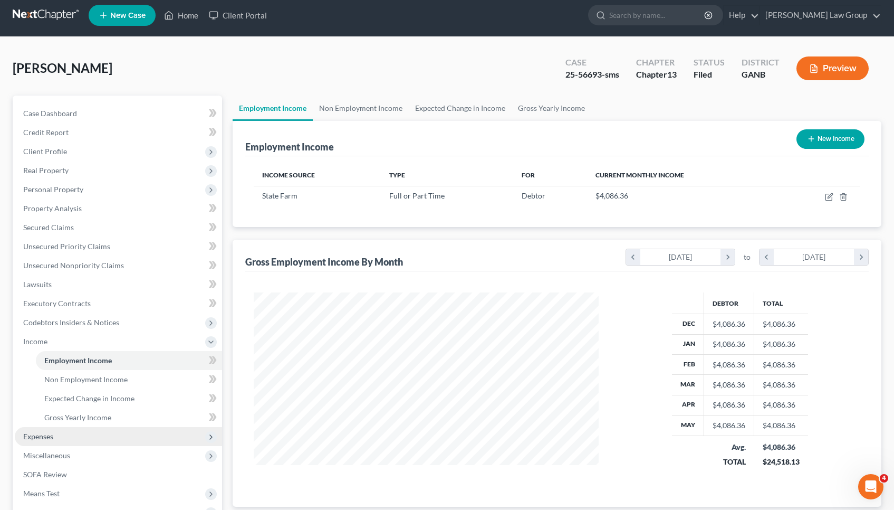
click at [80, 434] on span "Expenses" at bounding box center [118, 436] width 207 height 19
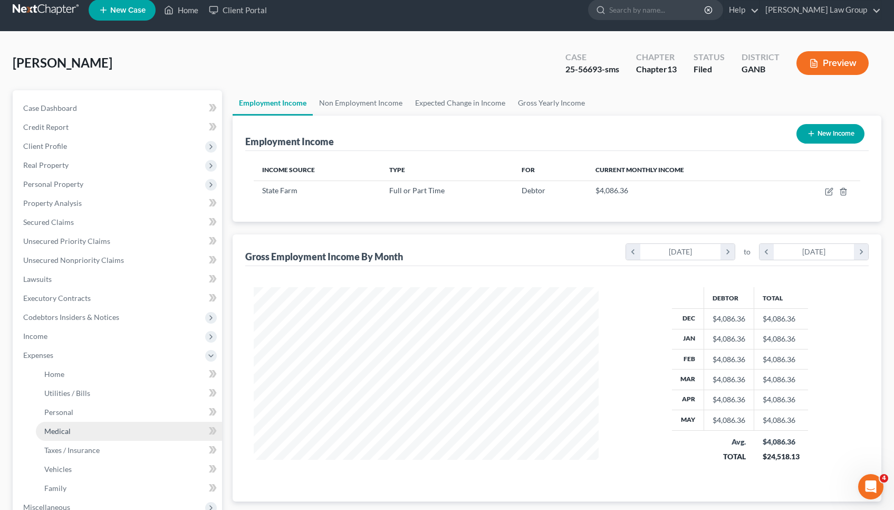
scroll to position [11, 0]
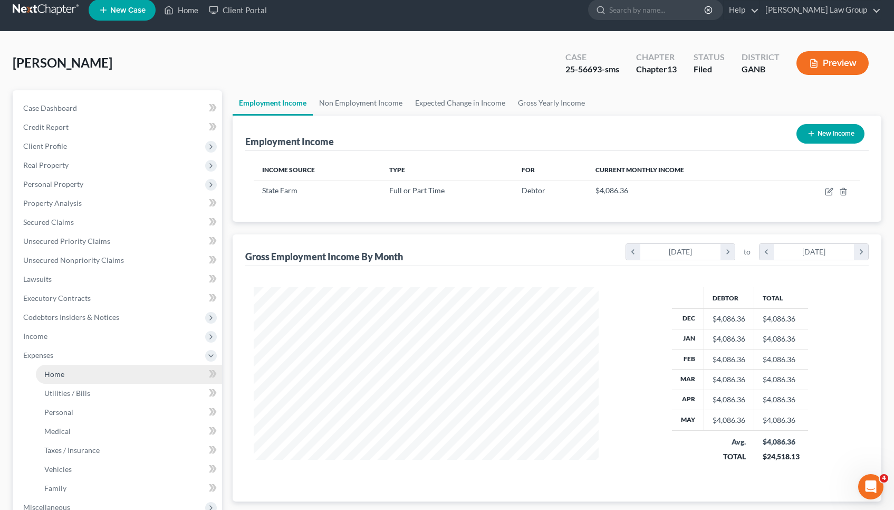
click at [93, 374] on link "Home" at bounding box center [129, 374] width 186 height 19
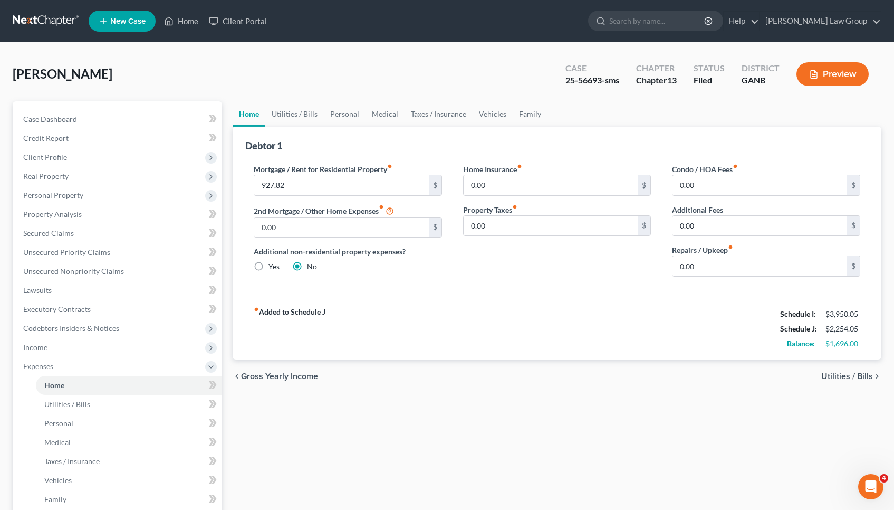
click at [857, 375] on span "Utilities / Bills" at bounding box center [847, 376] width 52 height 8
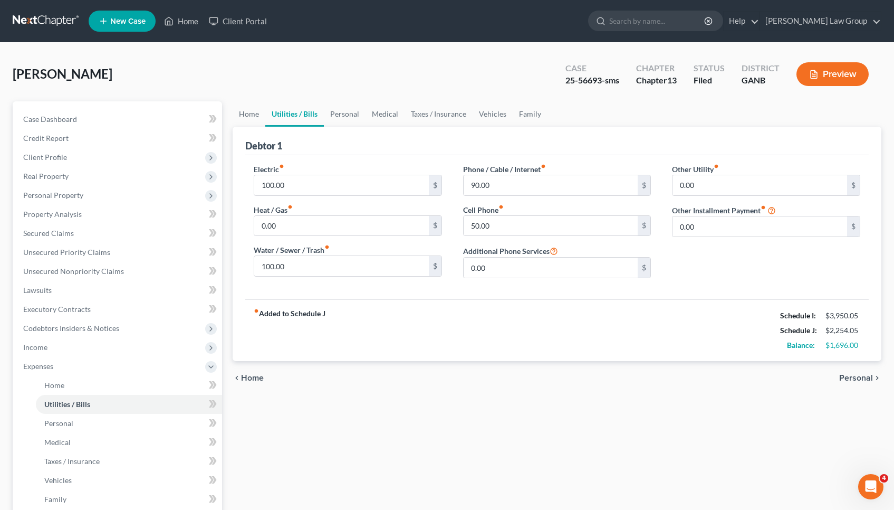
click at [857, 375] on span "Personal" at bounding box center [856, 378] width 34 height 8
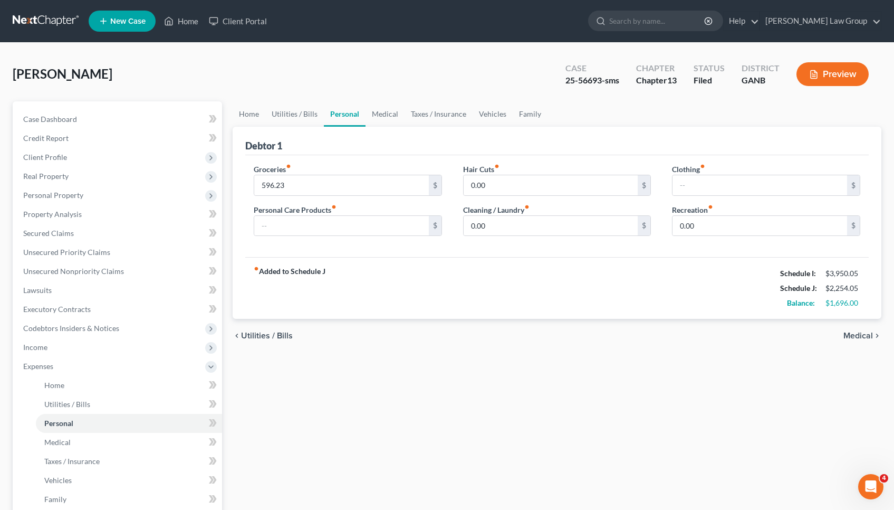
click at [857, 334] on span "Medical" at bounding box center [859, 335] width 30 height 8
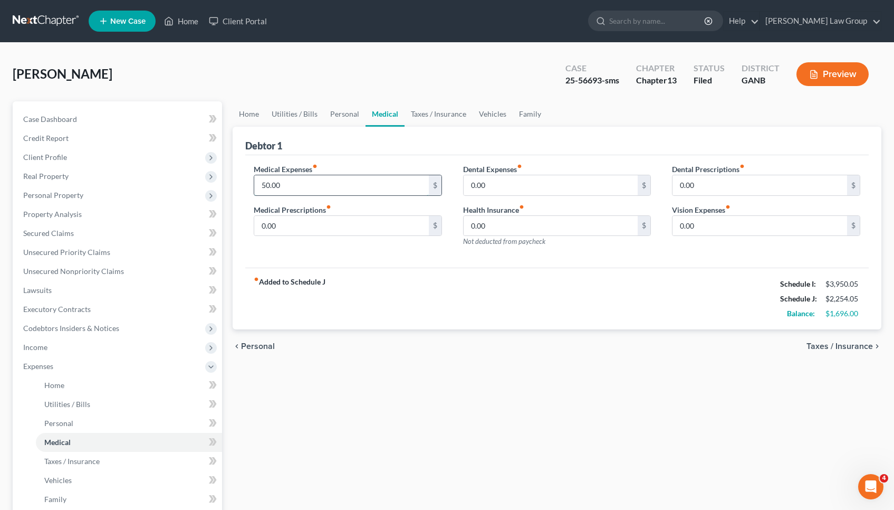
click at [406, 188] on input "50.00" at bounding box center [341, 185] width 175 height 20
click at [345, 109] on link "Personal" at bounding box center [345, 113] width 42 height 25
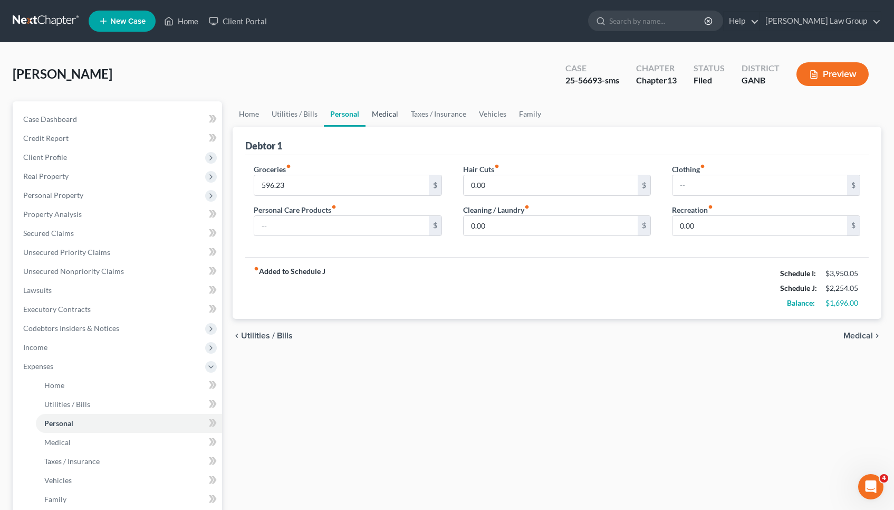
click at [375, 121] on link "Medical" at bounding box center [385, 113] width 39 height 25
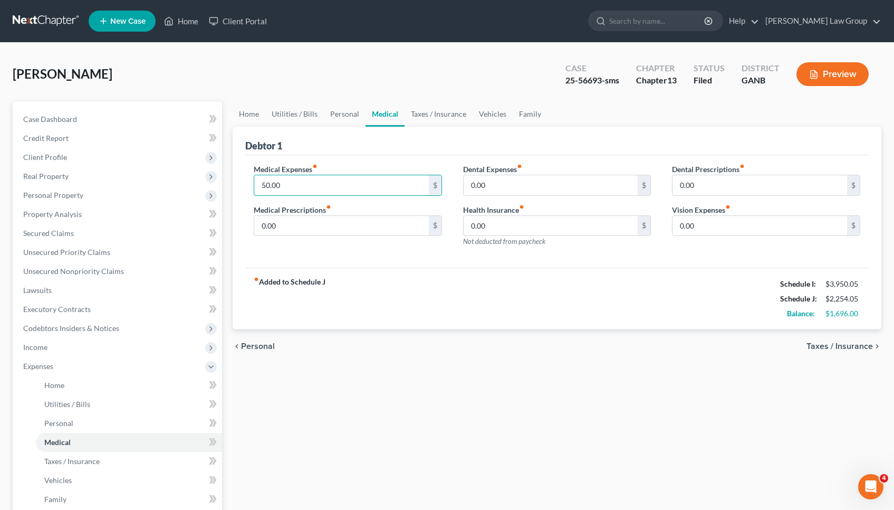
drag, startPoint x: 300, startPoint y: 181, endPoint x: 230, endPoint y: 183, distance: 70.2
click at [230, 183] on div "Home Utilities / Bills Personal Medical Taxes / Insurance Vehicles Family Debto…" at bounding box center [556, 396] width 659 height 590
click at [397, 306] on div "fiber_manual_record Added to Schedule J Schedule I: $3,950.05 Schedule J: $2,30…" at bounding box center [557, 298] width 624 height 62
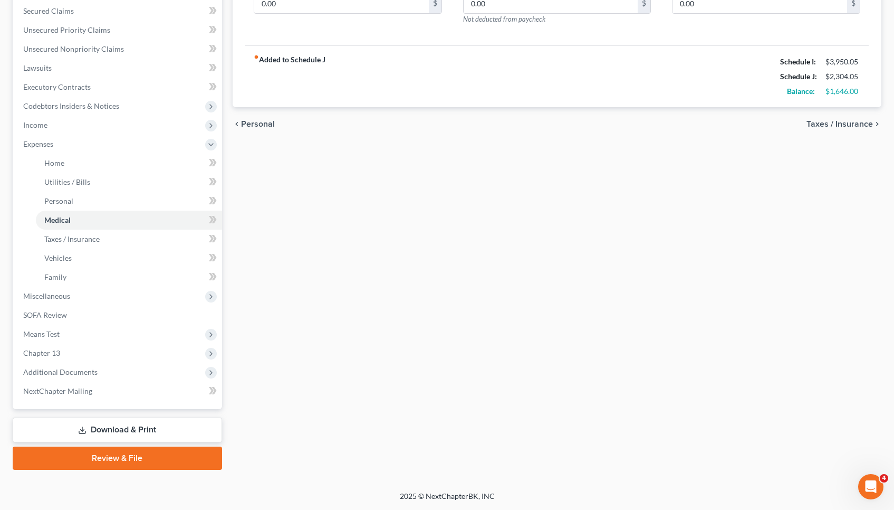
scroll to position [222, 0]
click at [205, 433] on link "Download & Print" at bounding box center [117, 429] width 209 height 25
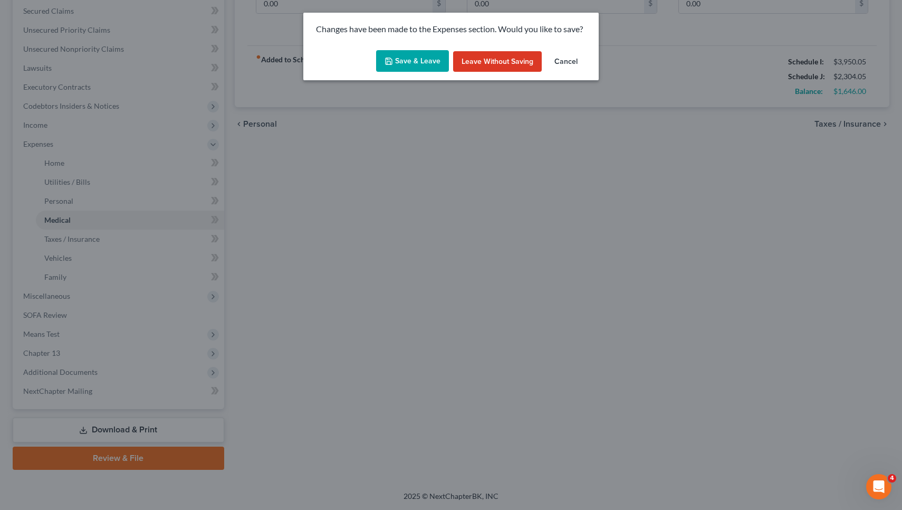
click at [404, 67] on button "Save & Leave" at bounding box center [412, 61] width 73 height 22
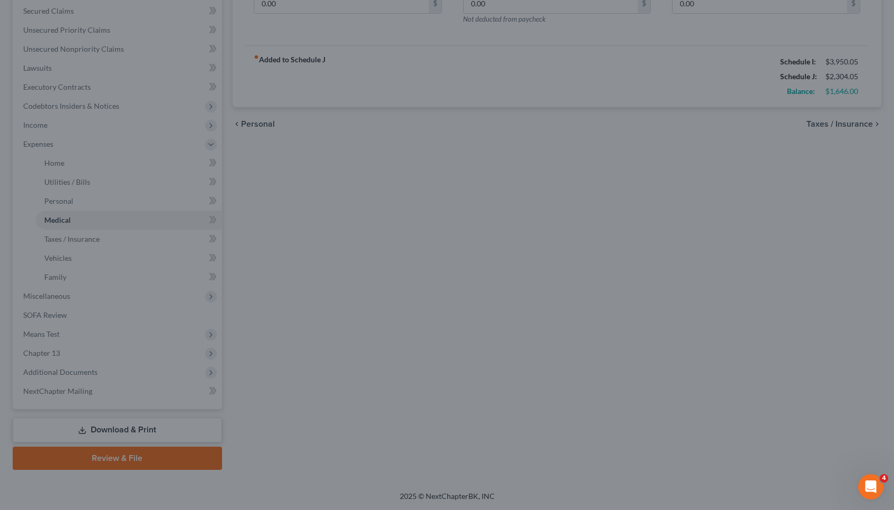
type input "100.00"
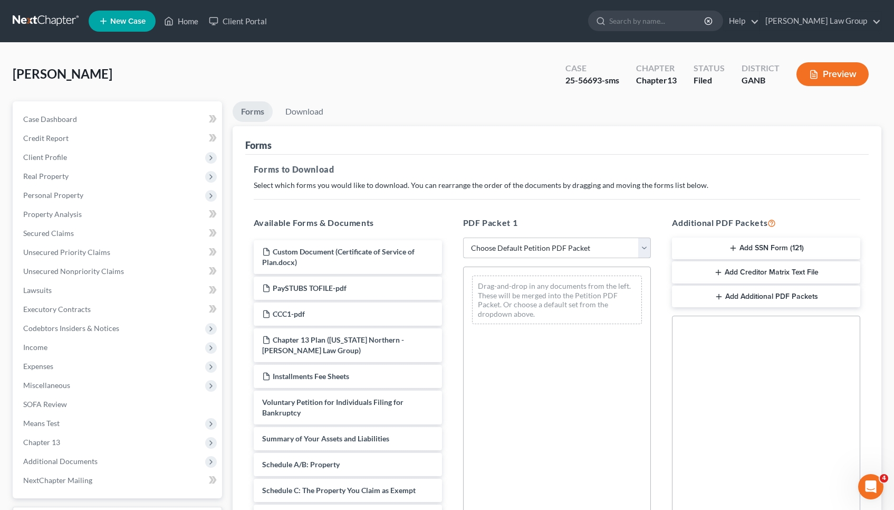
select select "2"
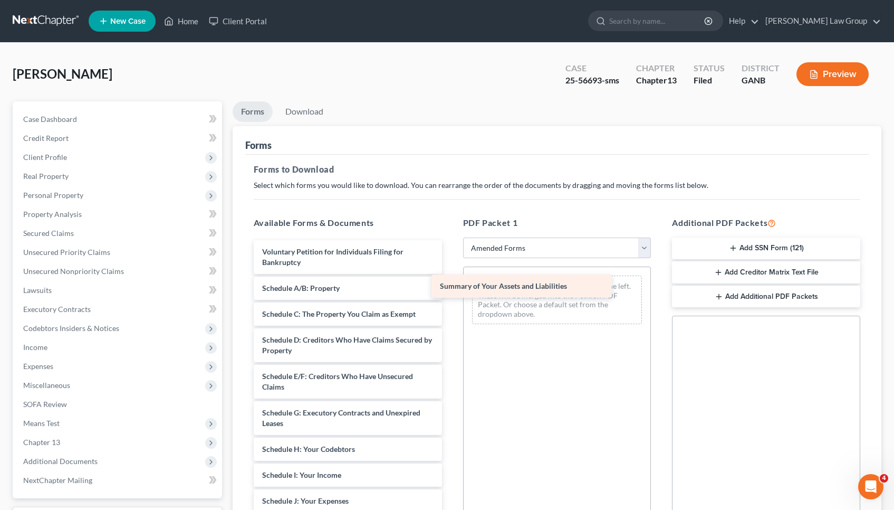
drag, startPoint x: 356, startPoint y: 287, endPoint x: 533, endPoint y: 285, distance: 177.8
click at [451, 285] on div "Summary of Your Assets and Liabilities Voluntary Petition for Individuals Filin…" at bounding box center [347, 482] width 205 height 485
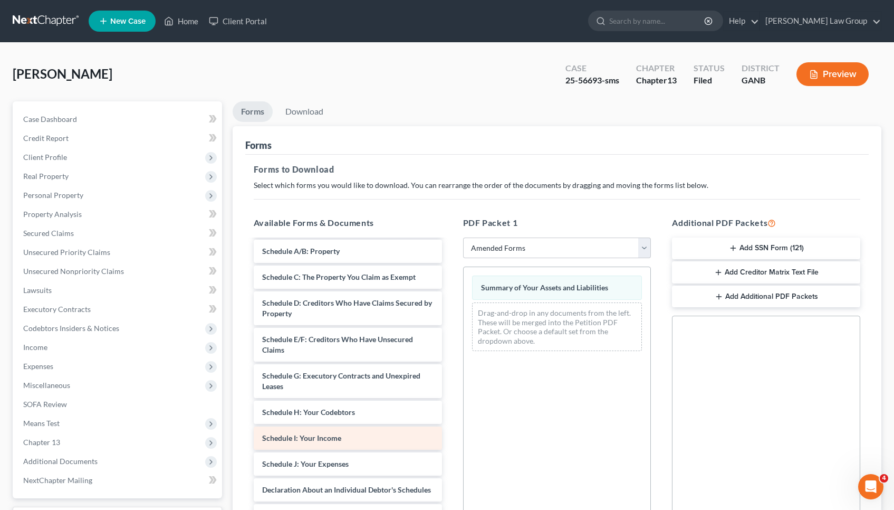
scroll to position [37, 0]
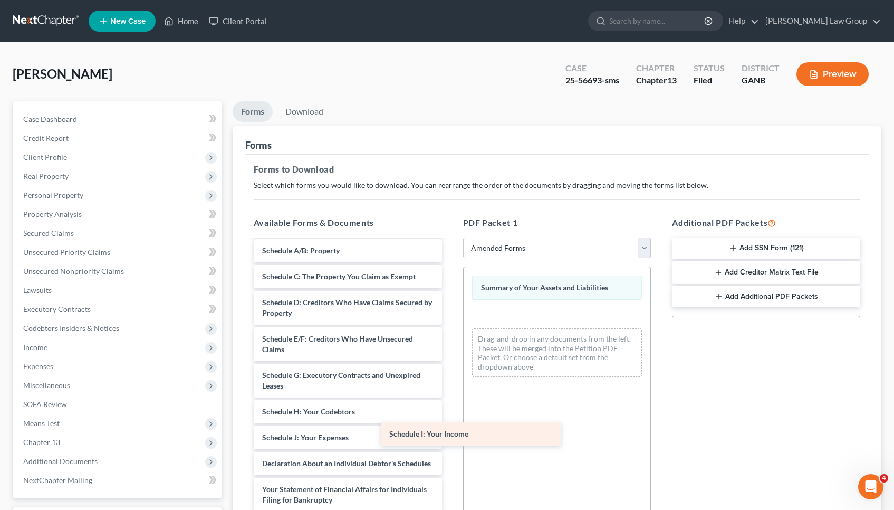
drag, startPoint x: 378, startPoint y: 431, endPoint x: 507, endPoint y: 427, distance: 128.8
click at [451, 427] on div "Schedule I: Your Income Voluntary Petition for Individuals Filing for Bankruptc…" at bounding box center [347, 432] width 205 height 459
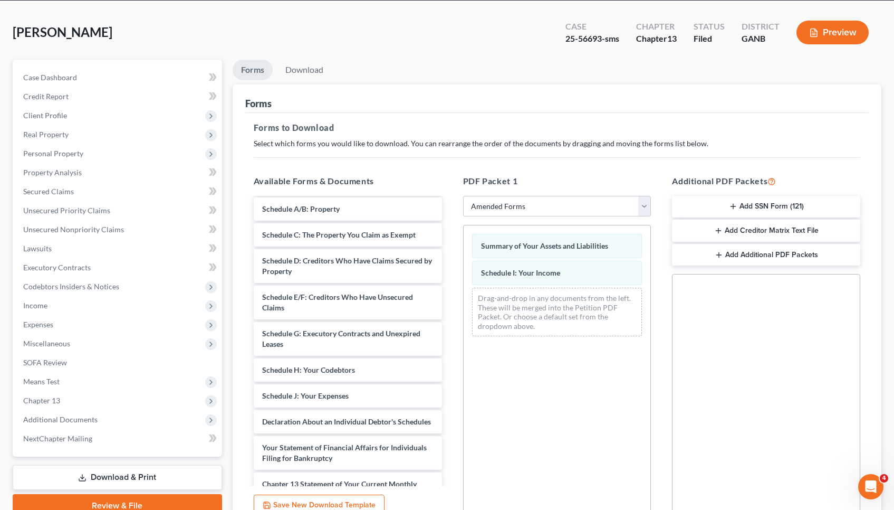
scroll to position [43, 0]
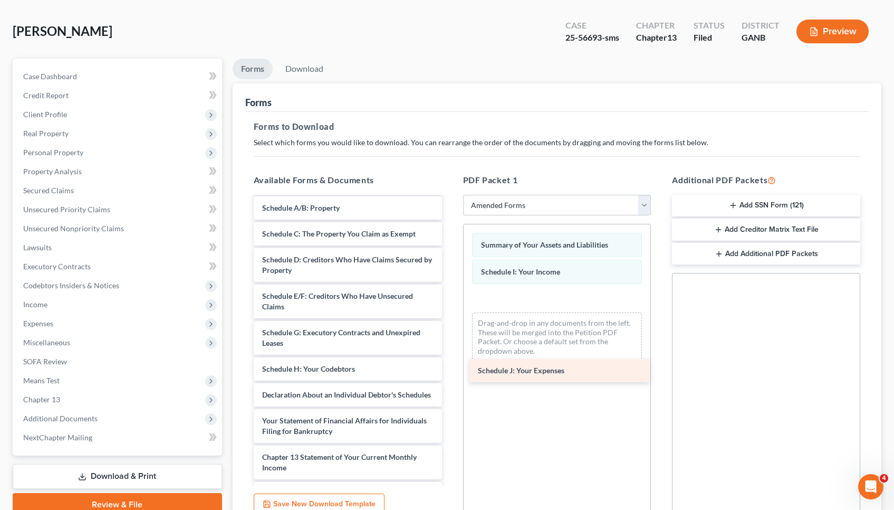
drag, startPoint x: 374, startPoint y: 393, endPoint x: 589, endPoint y: 368, distance: 216.7
click at [451, 368] on div "Schedule J: Your Expenses Voluntary Petition for Individuals Filing for Bankrup…" at bounding box center [347, 376] width 205 height 433
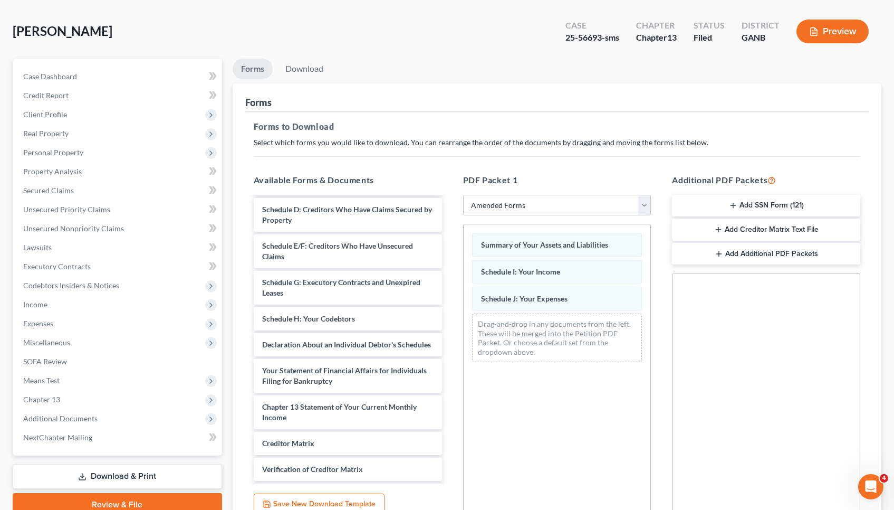
scroll to position [90, 0]
click at [368, 354] on div "Declaration About an Individual Debtor's Schedules" at bounding box center [348, 342] width 188 height 23
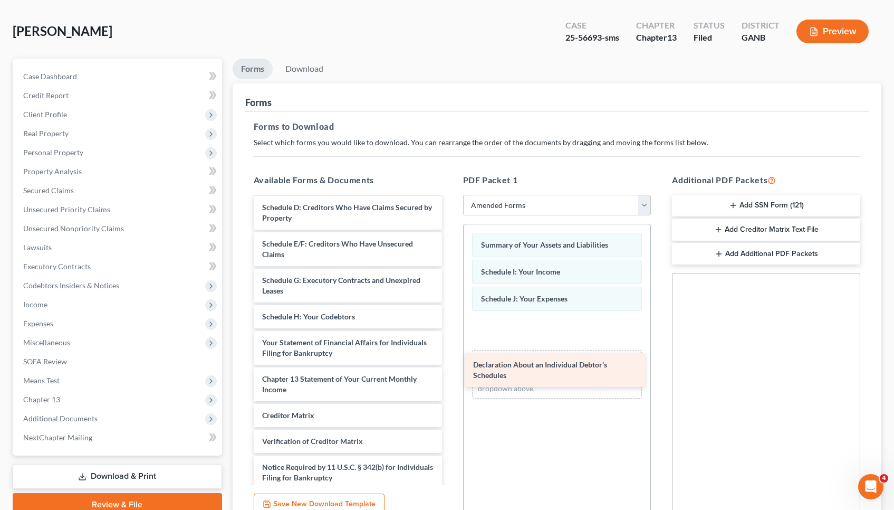
drag, startPoint x: 368, startPoint y: 350, endPoint x: 585, endPoint y: 371, distance: 217.9
click at [451, 371] on div "Declaration About an Individual Debtor's Schedules Voluntary Petition for Indiv…" at bounding box center [347, 311] width 205 height 407
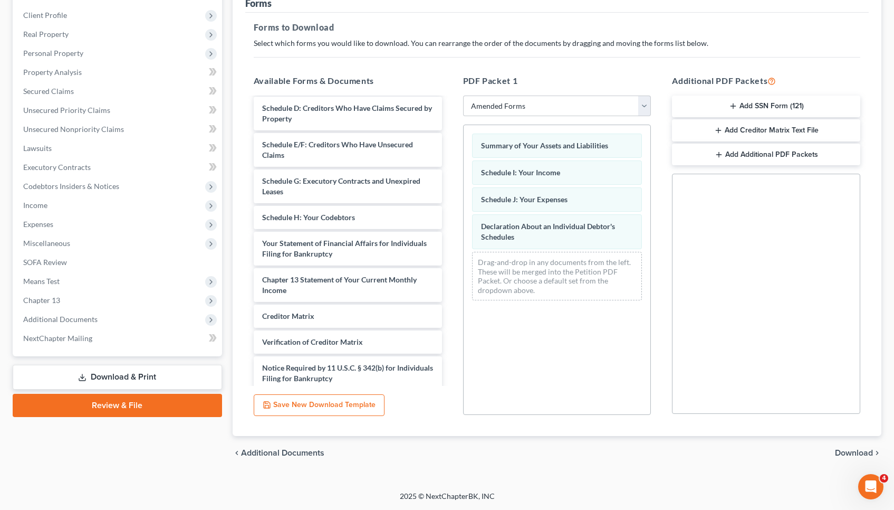
click at [843, 454] on span "Download" at bounding box center [854, 452] width 38 height 8
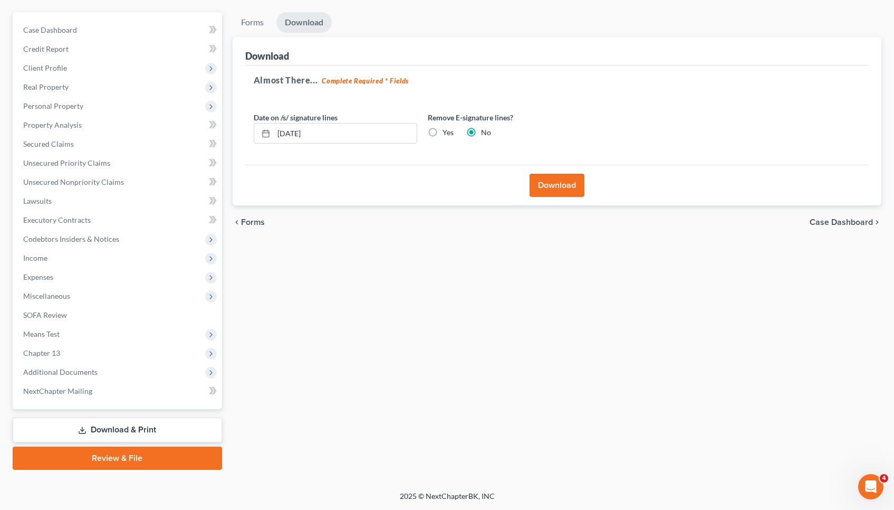
scroll to position [89, 0]
click at [550, 178] on button "Download" at bounding box center [557, 185] width 55 height 23
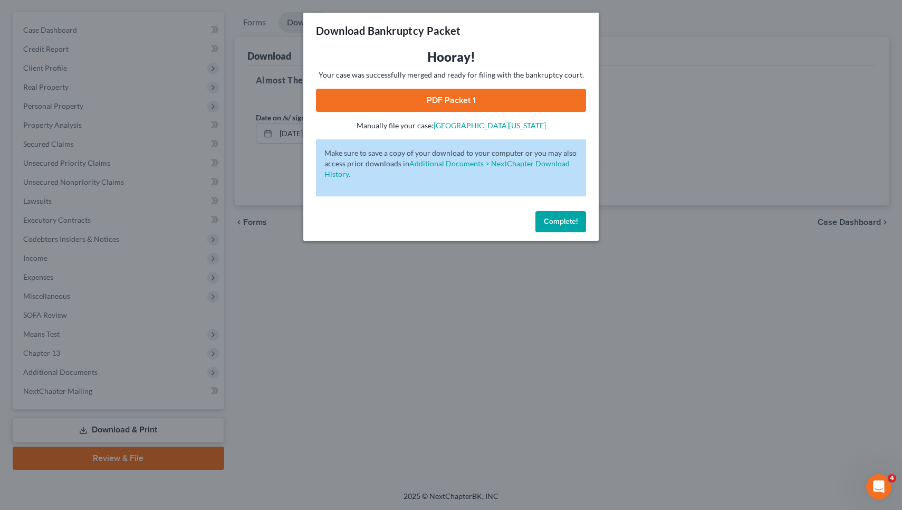
click at [537, 96] on link "PDF Packet 1" at bounding box center [451, 100] width 270 height 23
click at [572, 220] on span "Complete!" at bounding box center [561, 221] width 34 height 9
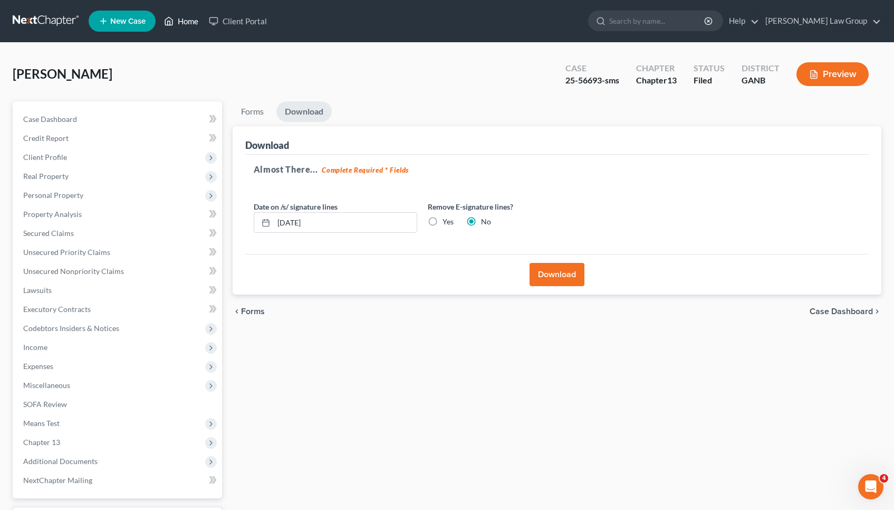
scroll to position [0, 0]
click at [193, 21] on link "Home" at bounding box center [181, 21] width 45 height 19
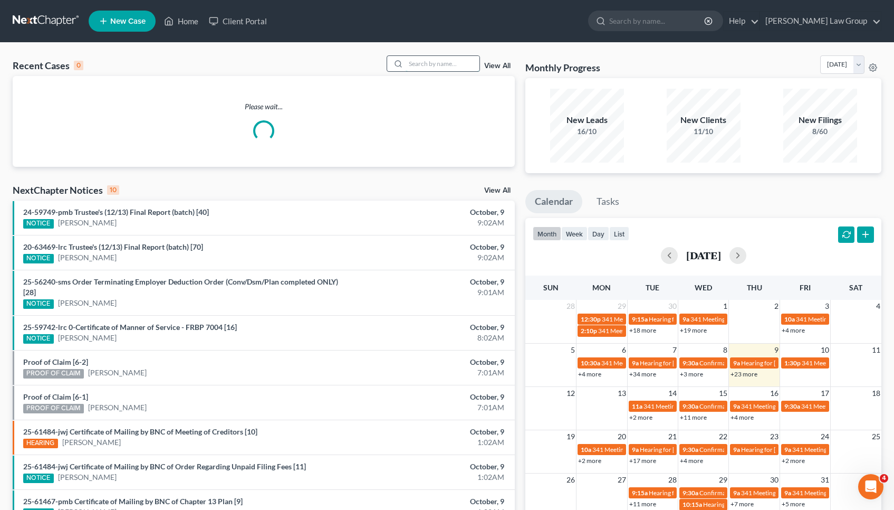
click at [427, 66] on input "search" at bounding box center [443, 63] width 74 height 15
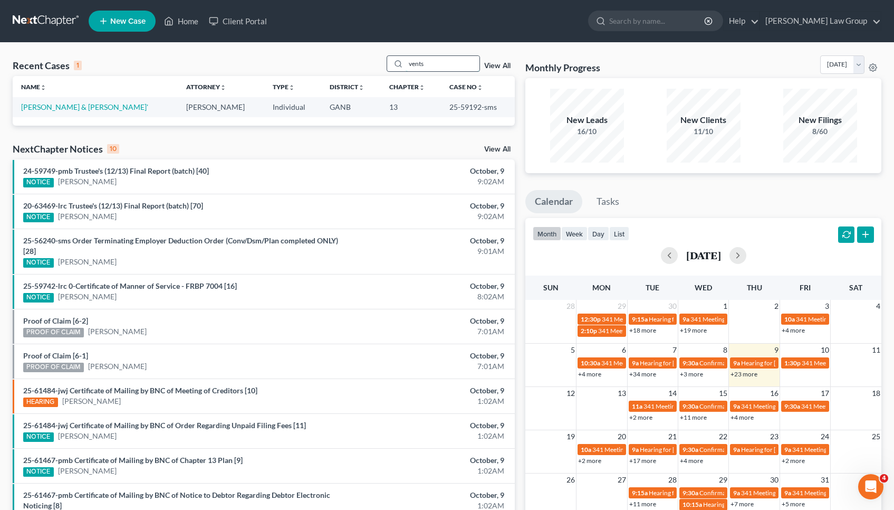
type input "vents"
drag, startPoint x: 427, startPoint y: 66, endPoint x: 101, endPoint y: 109, distance: 328.8
click at [101, 109] on link "[PERSON_NAME] & [PERSON_NAME]'" at bounding box center [84, 106] width 127 height 9
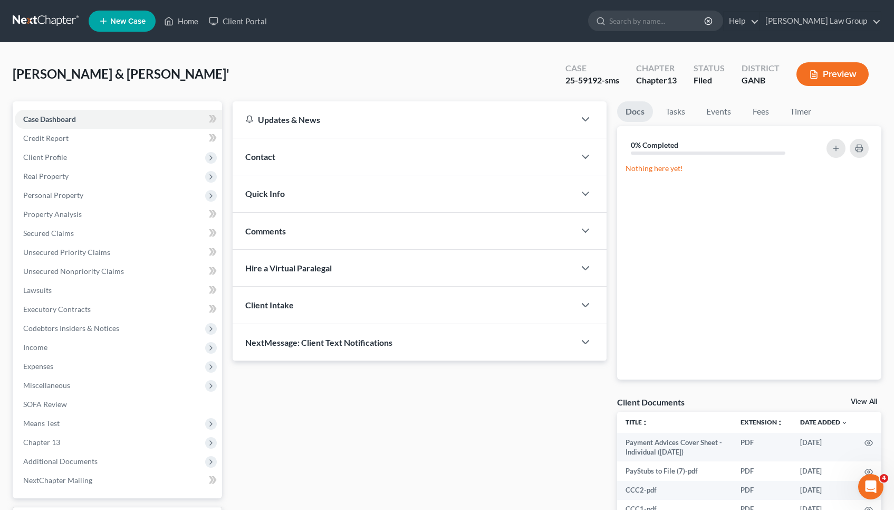
click at [585, 82] on div "25-59192-sms" at bounding box center [593, 80] width 54 height 12
copy div "59192"
click at [193, 18] on link "Home" at bounding box center [181, 21] width 45 height 19
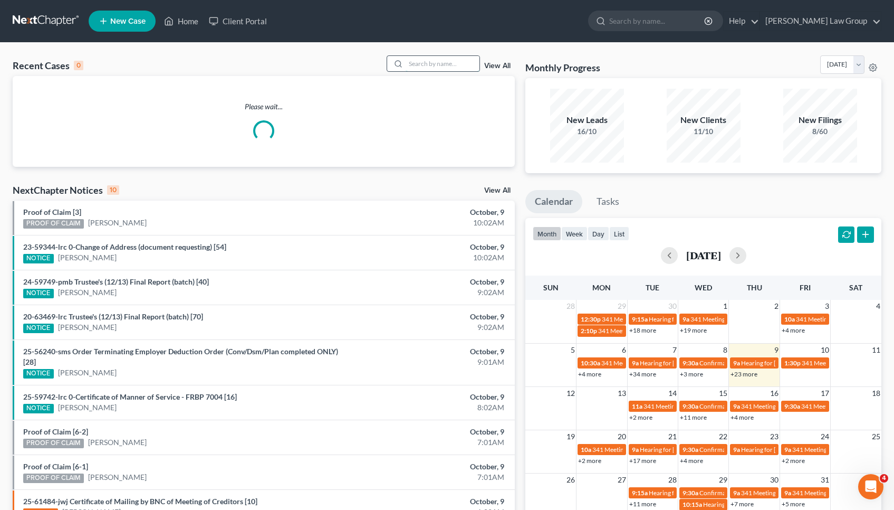
click at [444, 70] on input "search" at bounding box center [443, 63] width 74 height 15
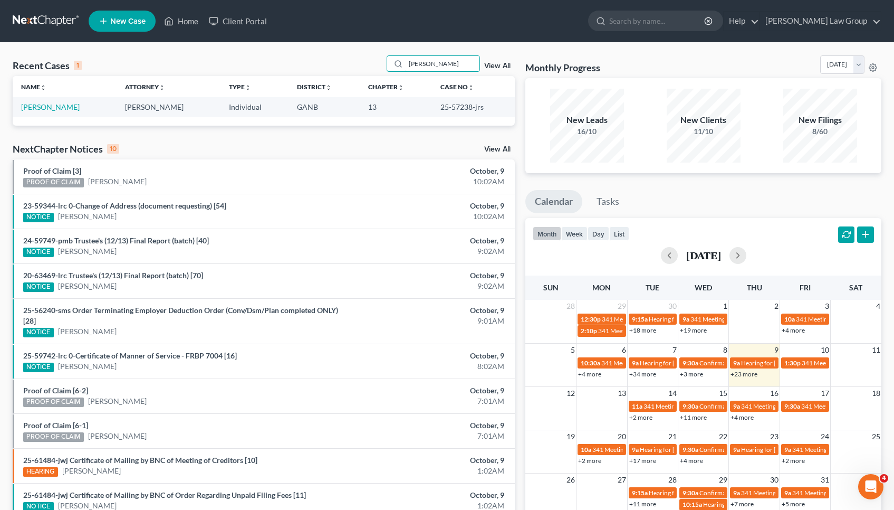
type input "[PERSON_NAME]"
drag, startPoint x: 392, startPoint y: 79, endPoint x: 70, endPoint y: 110, distance: 323.3
click at [70, 110] on td "[PERSON_NAME]" at bounding box center [65, 107] width 104 height 20
click at [66, 108] on link "[PERSON_NAME]" at bounding box center [50, 106] width 59 height 9
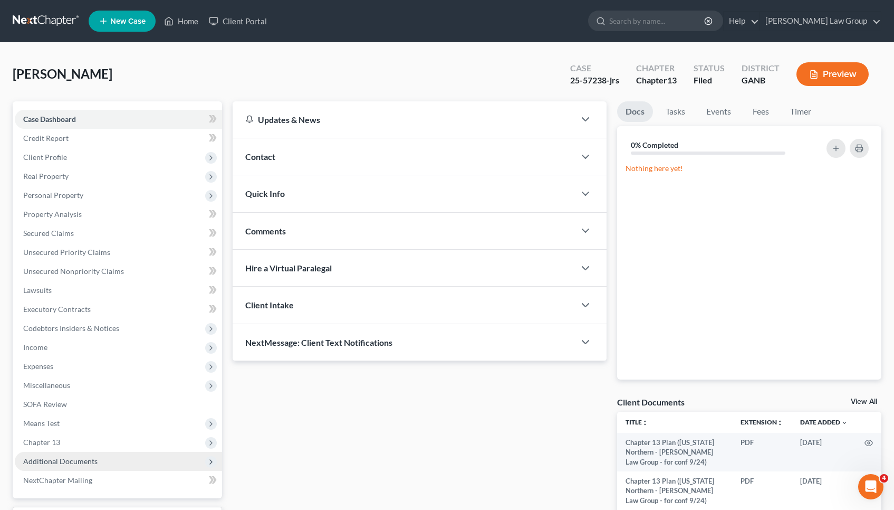
click at [75, 462] on span "Additional Documents" at bounding box center [60, 460] width 74 height 9
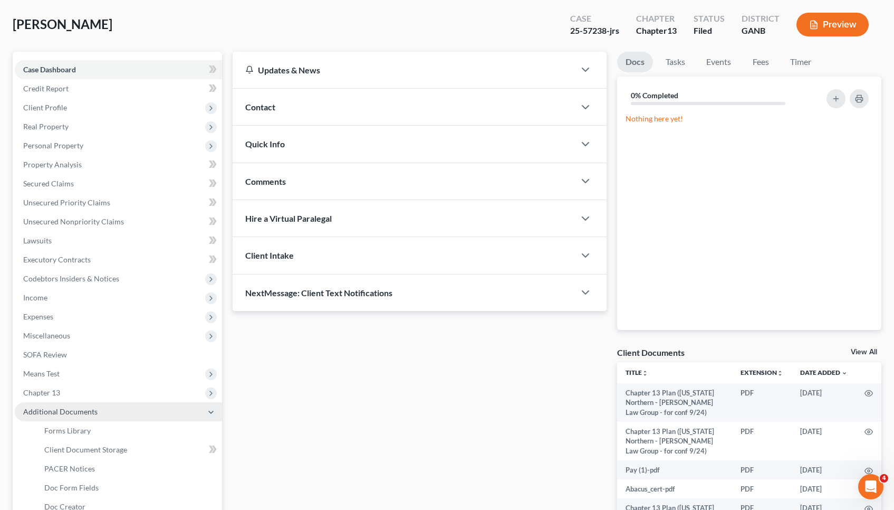
scroll to position [53, 0]
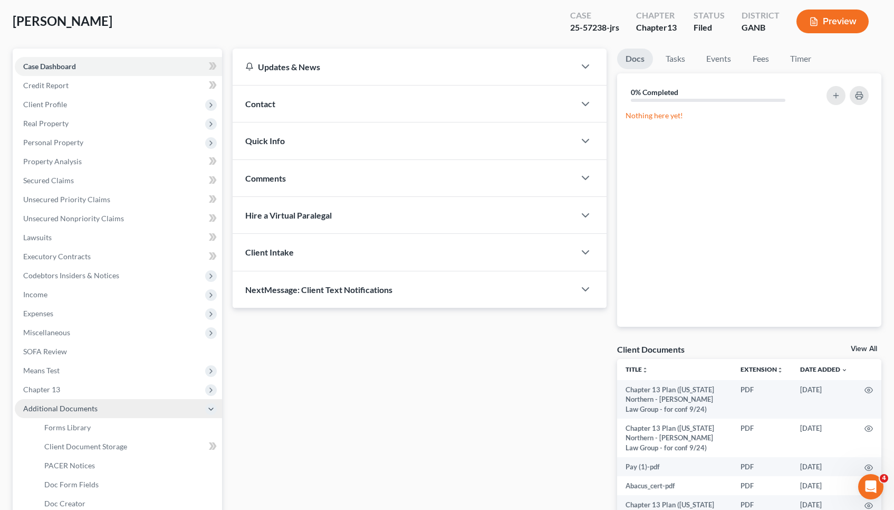
click at [75, 462] on span "PACER Notices" at bounding box center [69, 465] width 51 height 9
